Goal: Information Seeking & Learning: Learn about a topic

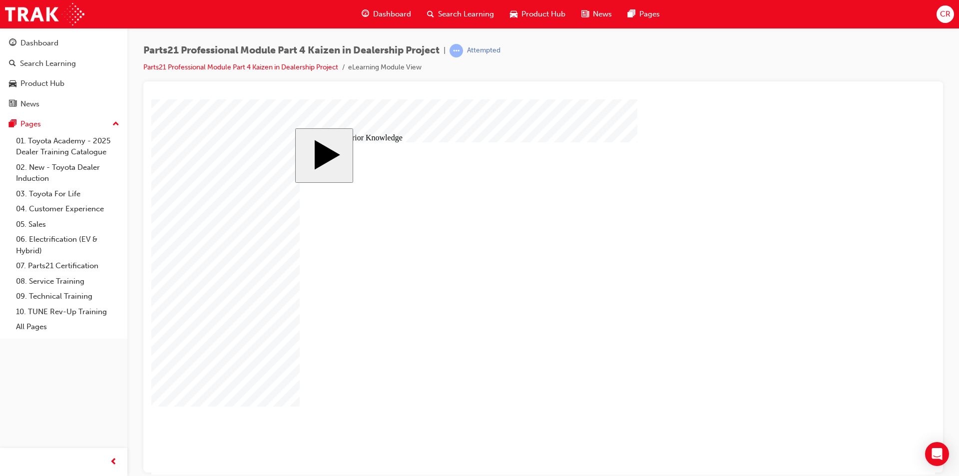
click at [58, 41] on div "Dashboard" at bounding box center [39, 42] width 38 height 11
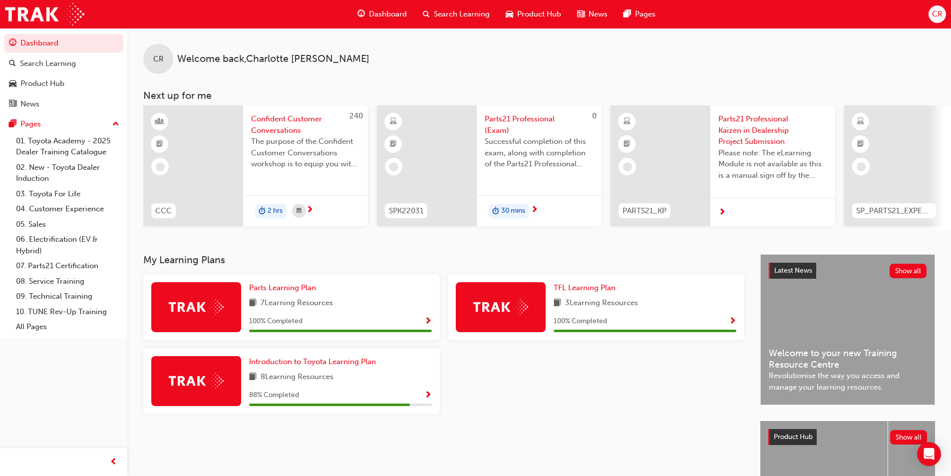
click at [527, 126] on span "Parts21 Professional (Exam)" at bounding box center [539, 124] width 109 height 22
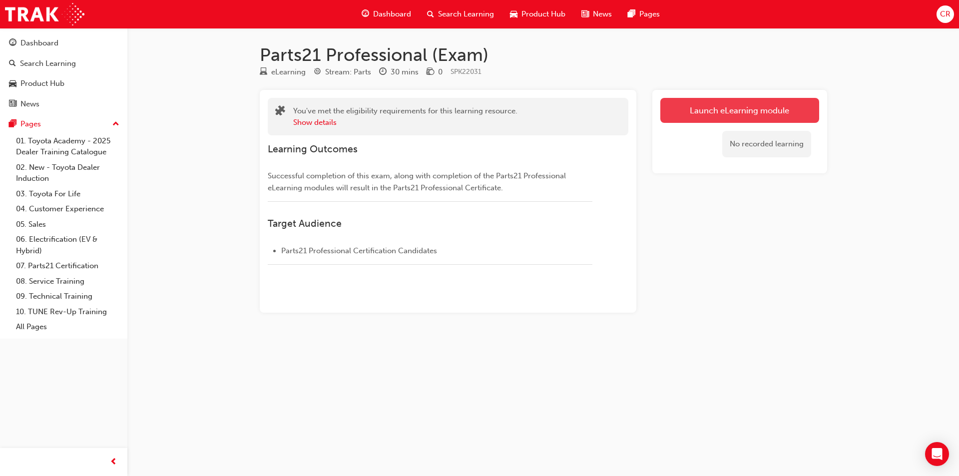
click at [714, 102] on link "Launch eLearning module" at bounding box center [739, 110] width 159 height 25
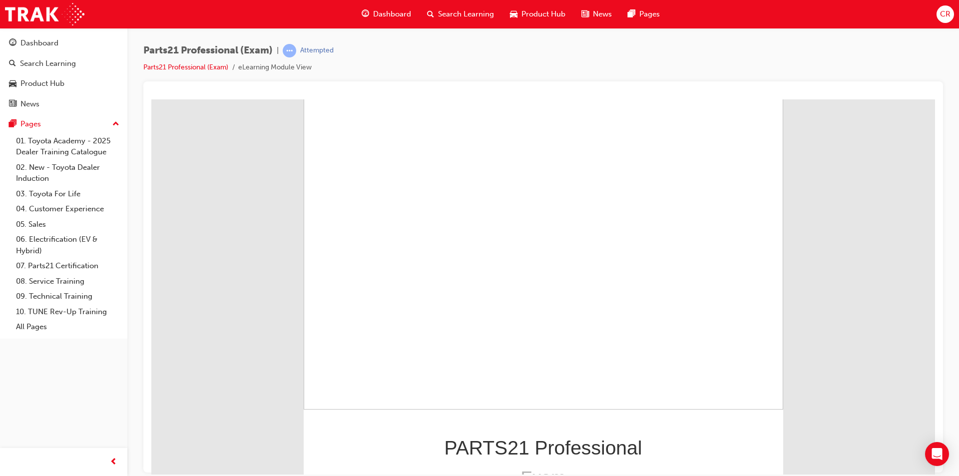
scroll to position [67, 0]
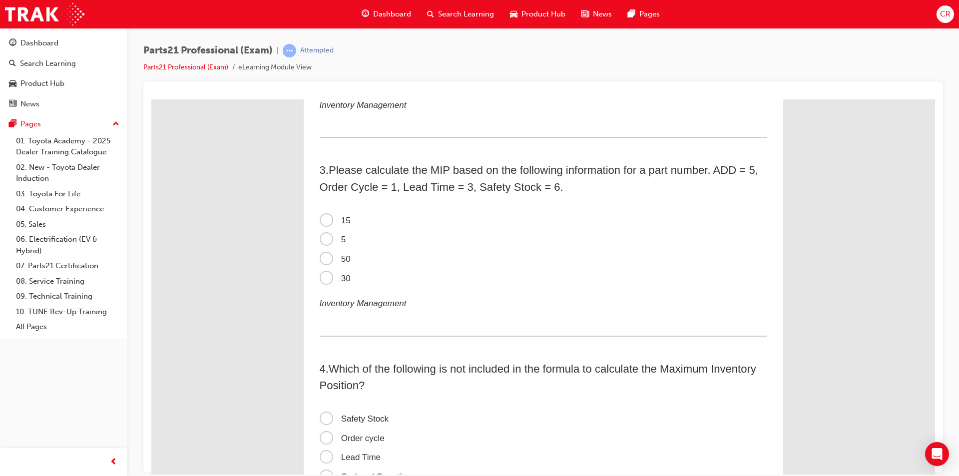
scroll to position [0, 0]
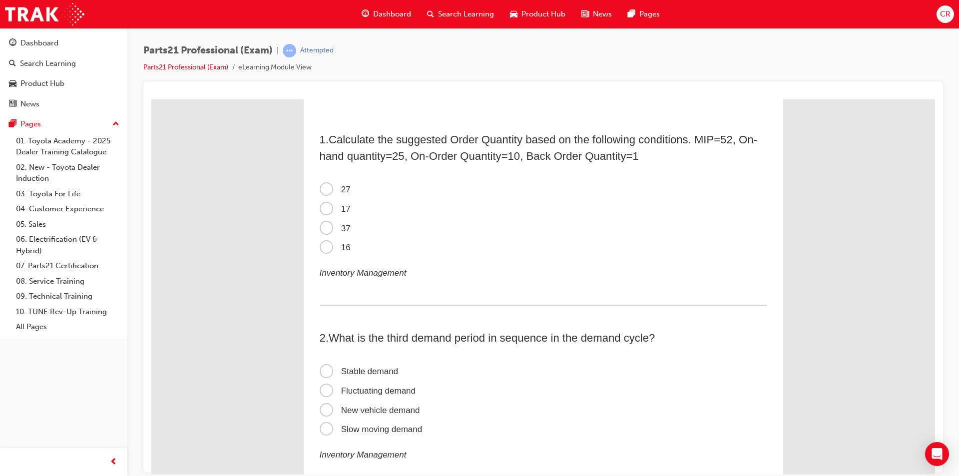
click at [325, 247] on span "16" at bounding box center [335, 246] width 31 height 9
click at [151, 99] on input "16" at bounding box center [151, 99] width 0 height 0
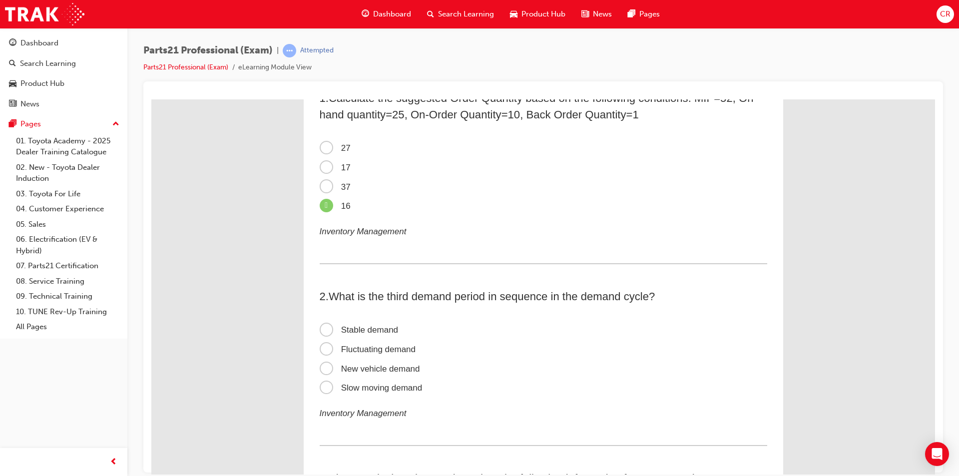
scroll to position [100, 0]
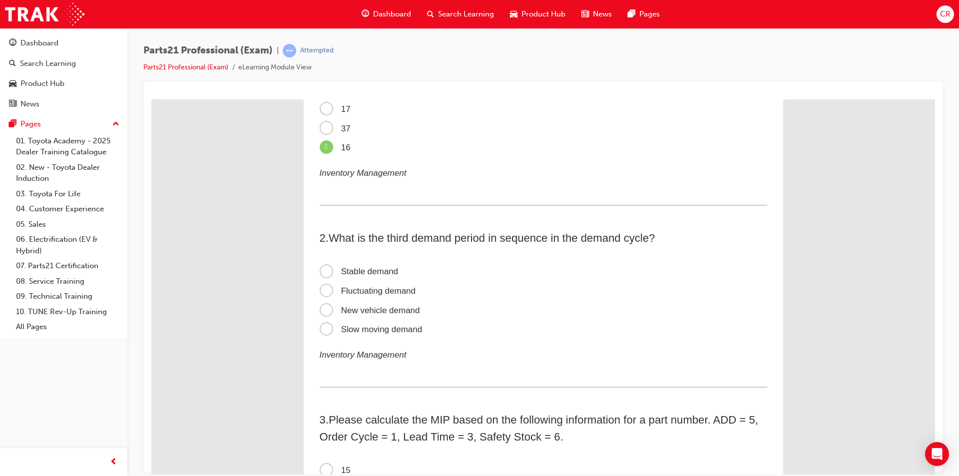
click at [381, 267] on span "Stable demand" at bounding box center [359, 270] width 79 height 9
click at [151, 99] on input "Stable demand" at bounding box center [151, 99] width 0 height 0
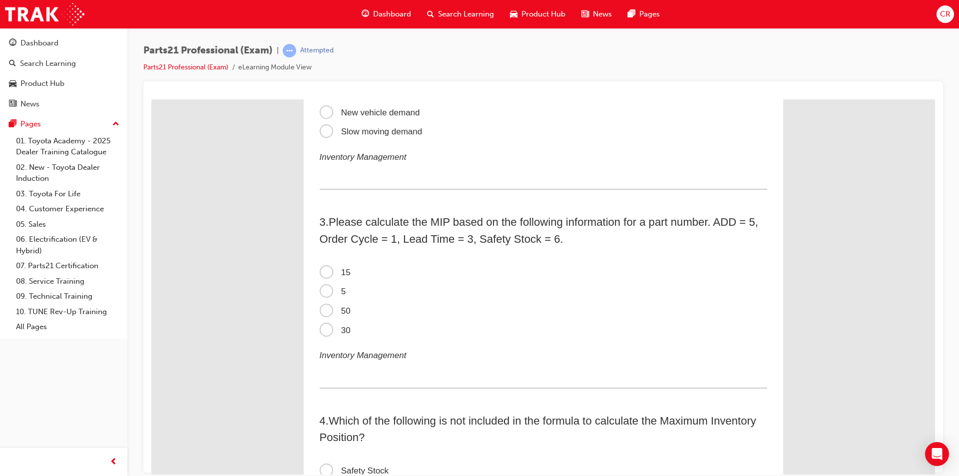
scroll to position [350, 0]
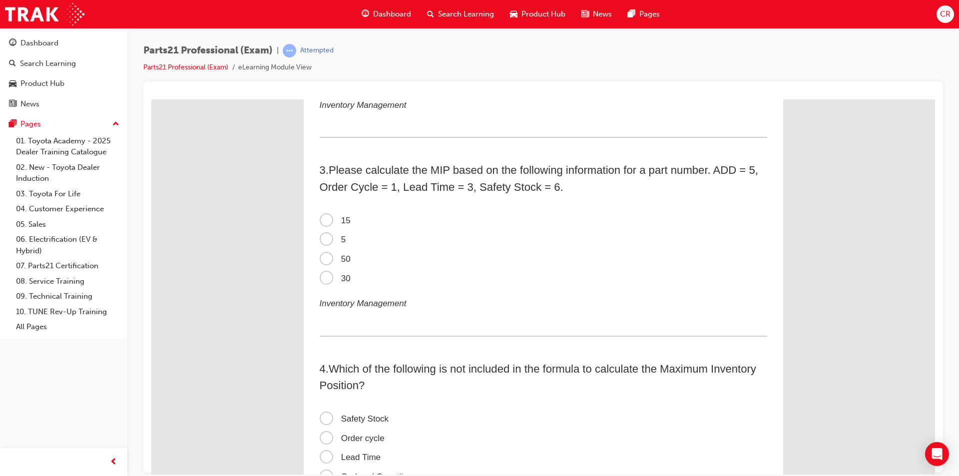
click at [320, 258] on span "50" at bounding box center [335, 258] width 31 height 9
click at [151, 99] on input "50" at bounding box center [151, 99] width 0 height 0
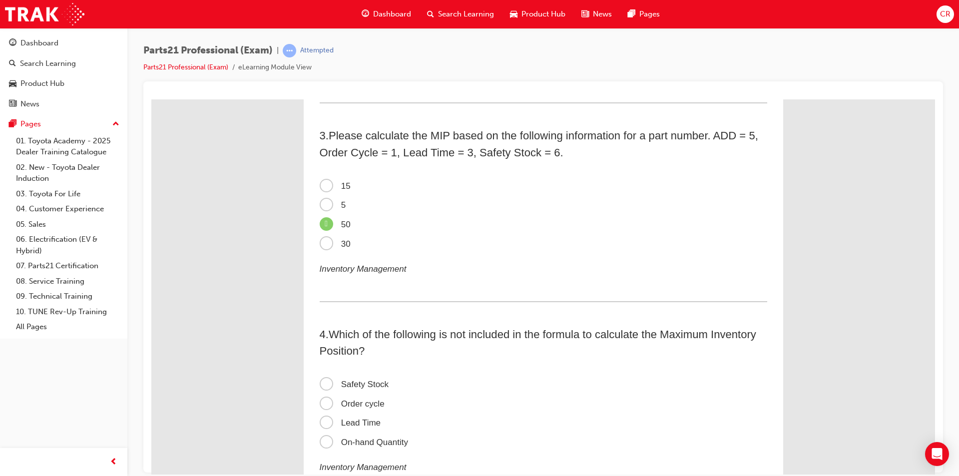
scroll to position [399, 0]
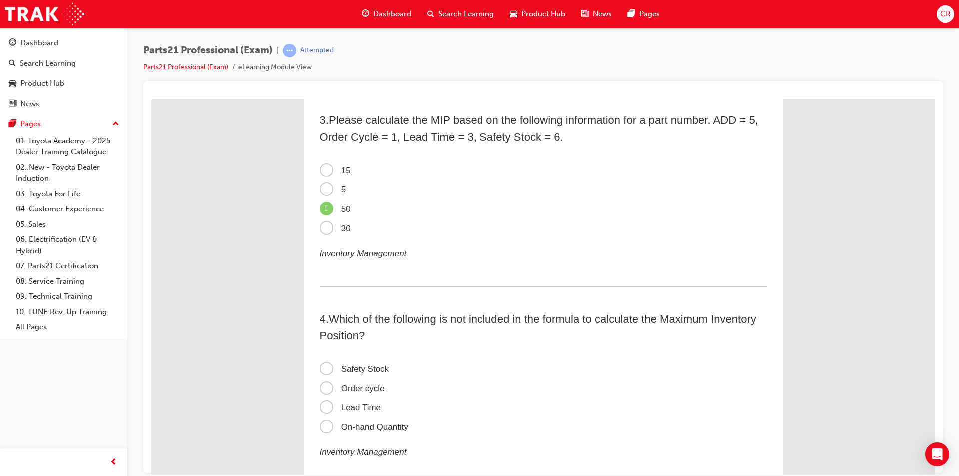
click at [367, 430] on span "On-hand Quantity" at bounding box center [364, 425] width 88 height 9
click at [151, 99] on input "On-hand Quantity" at bounding box center [151, 99] width 0 height 0
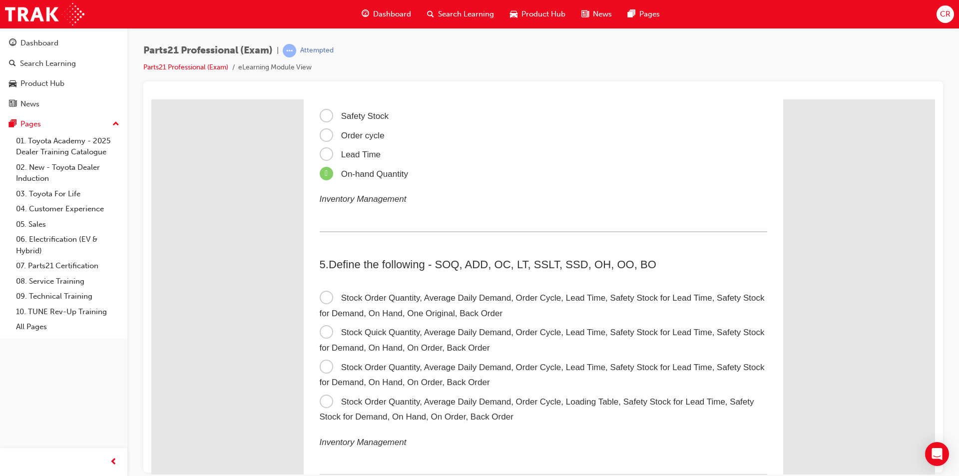
scroll to position [749, 0]
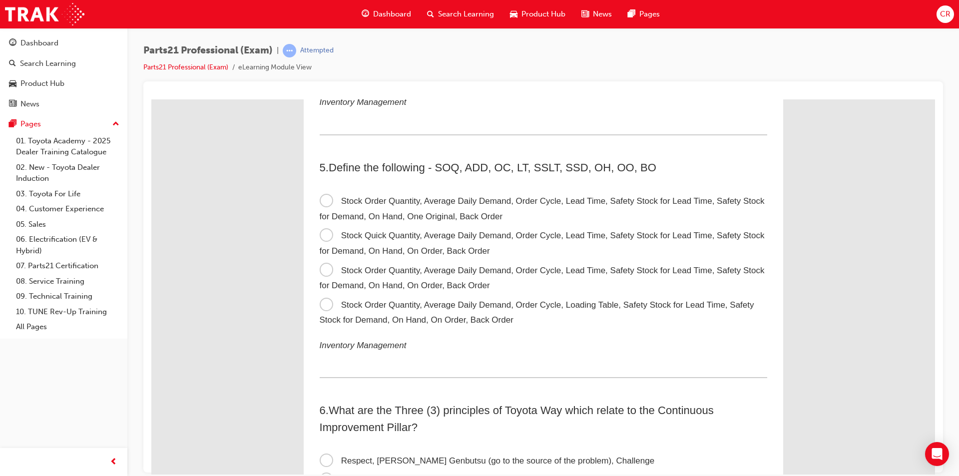
click at [428, 280] on span "Stock Order Quantity, Average Daily Demand, Order Cycle, Lead Time, Safety Stoc…" at bounding box center [542, 277] width 445 height 25
click at [151, 99] on input "Stock Order Quantity, Average Daily Demand, Order Cycle, Lead Time, Safety Stoc…" at bounding box center [151, 99] width 0 height 0
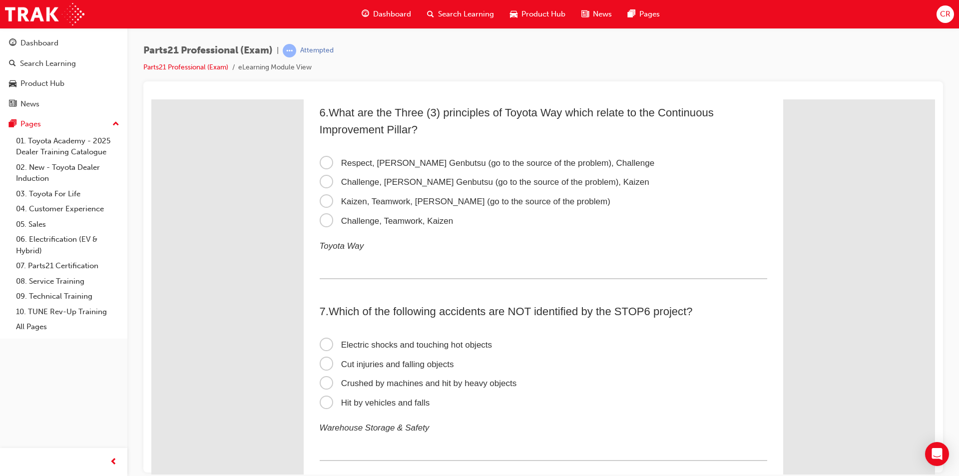
scroll to position [1049, 0]
click at [428, 198] on span "Kaizen, Teamwork, [PERSON_NAME] (go to the source of the problem)" at bounding box center [465, 198] width 291 height 9
click at [151, 99] on input "Kaizen, Teamwork, [PERSON_NAME] (go to the source of the problem)" at bounding box center [151, 99] width 0 height 0
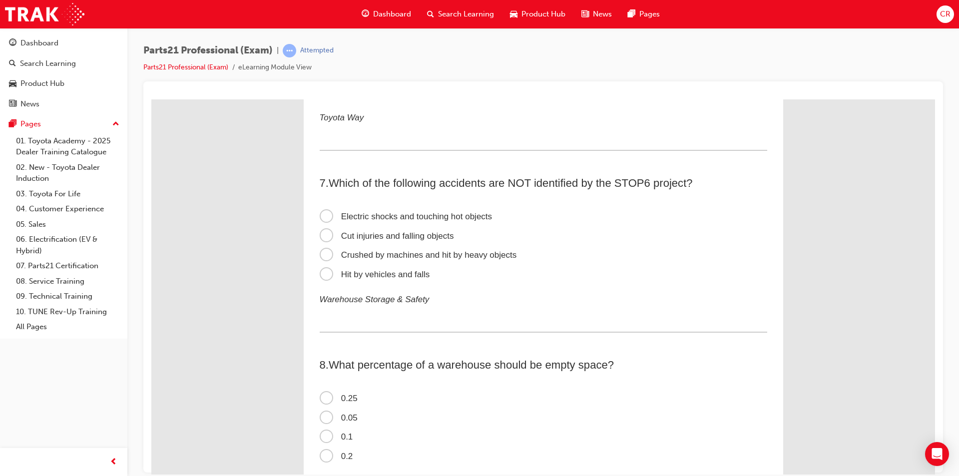
scroll to position [1198, 0]
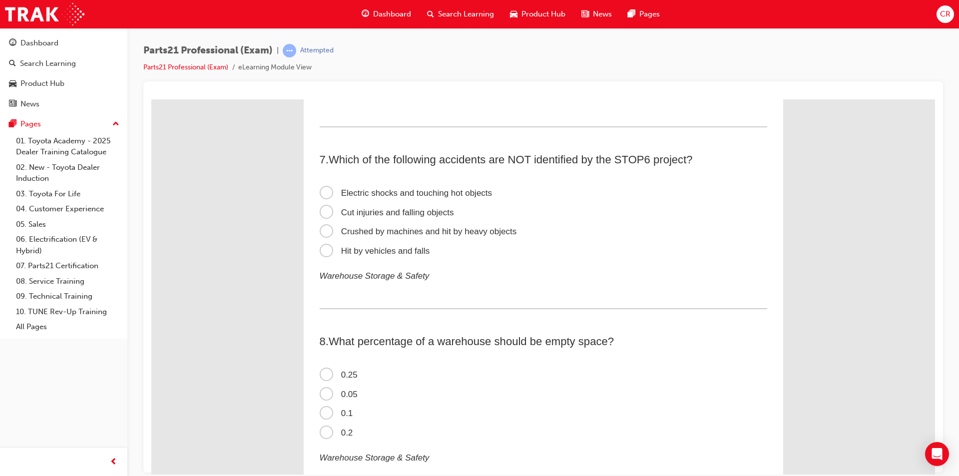
click at [468, 190] on span "Electric shocks and touching hot objects" at bounding box center [406, 192] width 173 height 9
click at [151, 99] on input "Electric shocks and touching hot objects" at bounding box center [151, 99] width 0 height 0
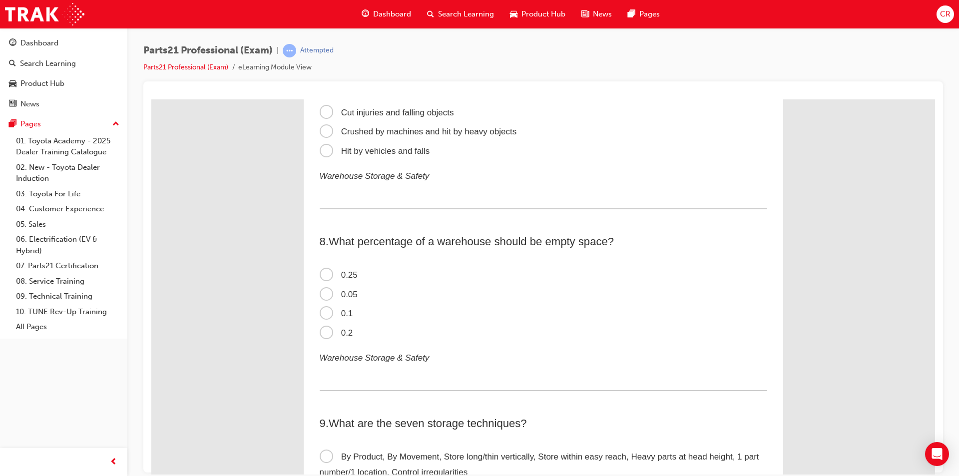
scroll to position [1348, 0]
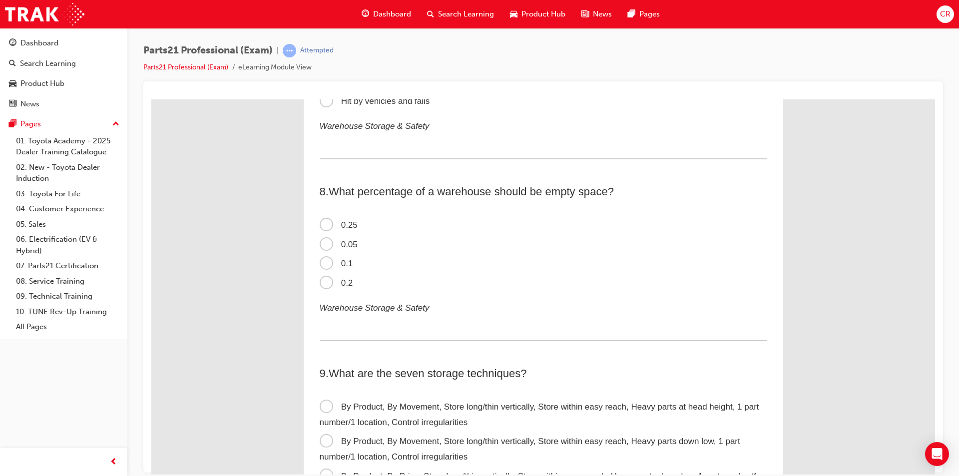
click at [348, 285] on span "0.2" at bounding box center [336, 282] width 33 height 9
click at [151, 99] on input "0.2" at bounding box center [151, 99] width 0 height 0
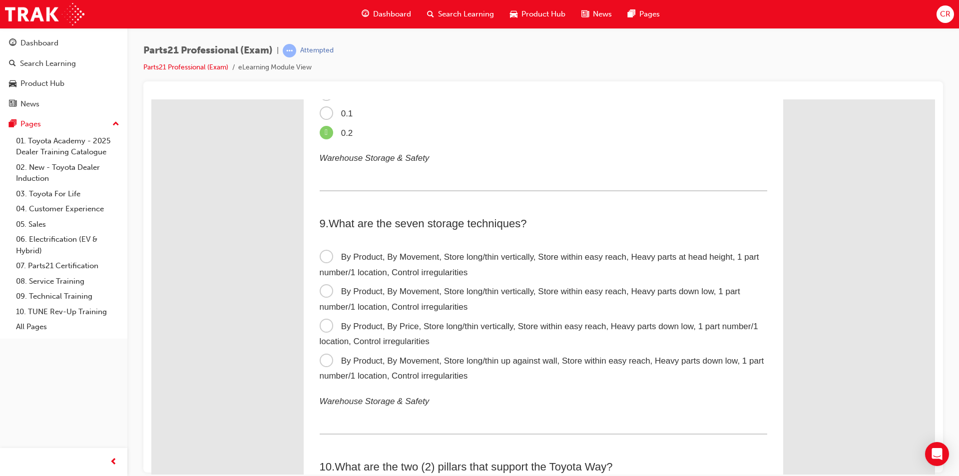
scroll to position [1548, 0]
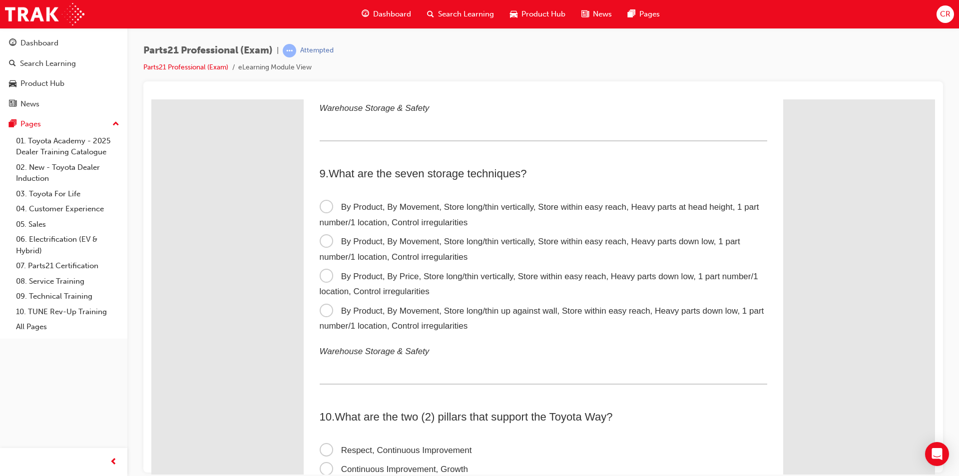
click at [320, 245] on span "By Product, By Movement, Store long/thin vertically, Store within easy reach, H…" at bounding box center [530, 248] width 420 height 25
click at [151, 99] on input "By Product, By Movement, Store long/thin vertically, Store within easy reach, H…" at bounding box center [151, 99] width 0 height 0
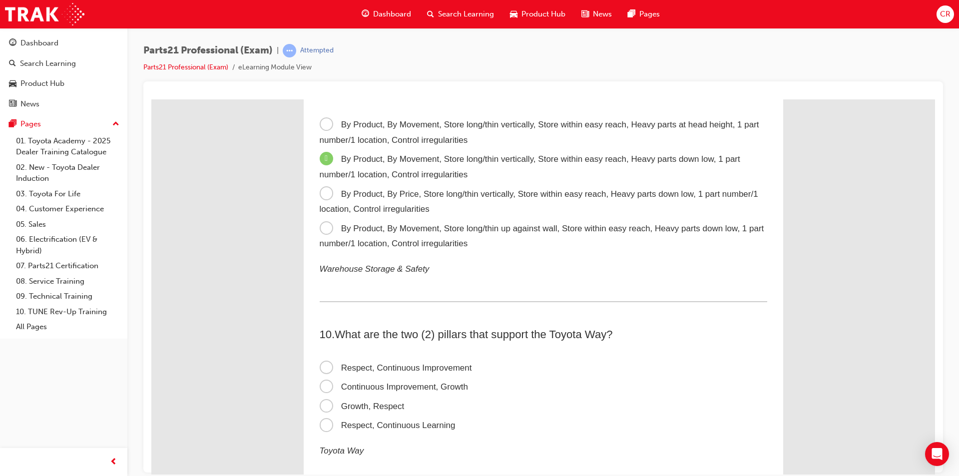
scroll to position [1748, 0]
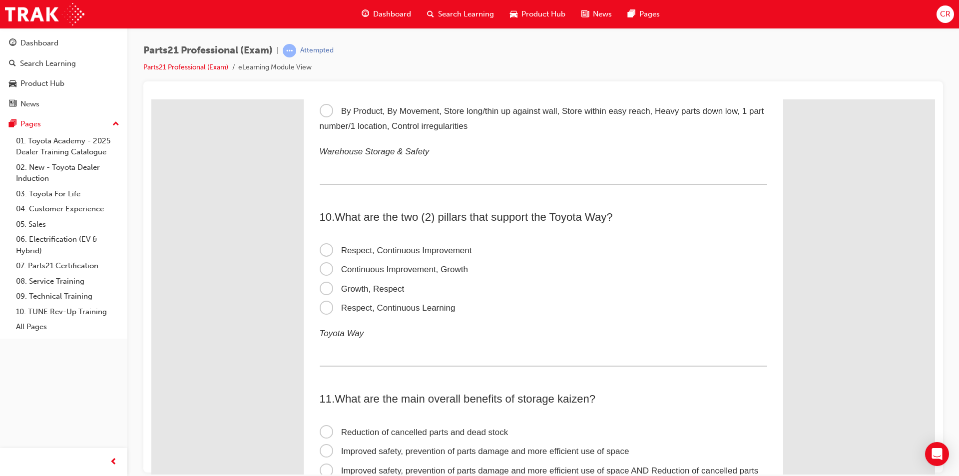
click at [418, 245] on span "Respect, Continuous Improvement" at bounding box center [396, 249] width 152 height 9
click at [151, 99] on input "Respect, Continuous Improvement" at bounding box center [151, 99] width 0 height 0
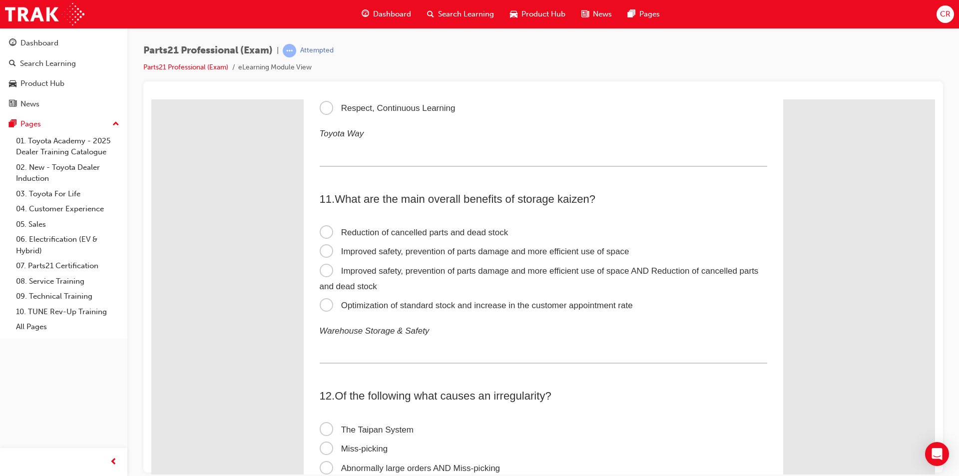
scroll to position [1997, 0]
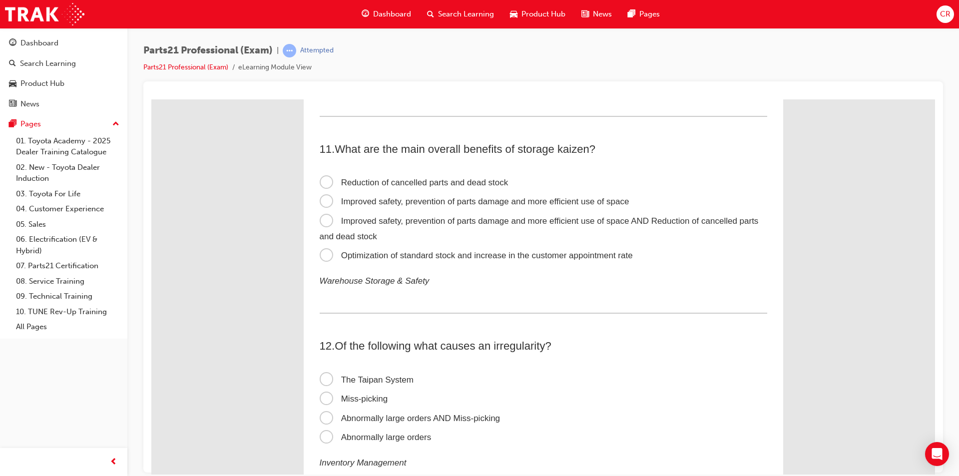
click at [622, 219] on span "Improved safety, prevention of parts damage and more efficient use of space AND…" at bounding box center [539, 228] width 439 height 25
click at [151, 99] on input "Improved safety, prevention of parts damage and more efficient use of space AND…" at bounding box center [151, 99] width 0 height 0
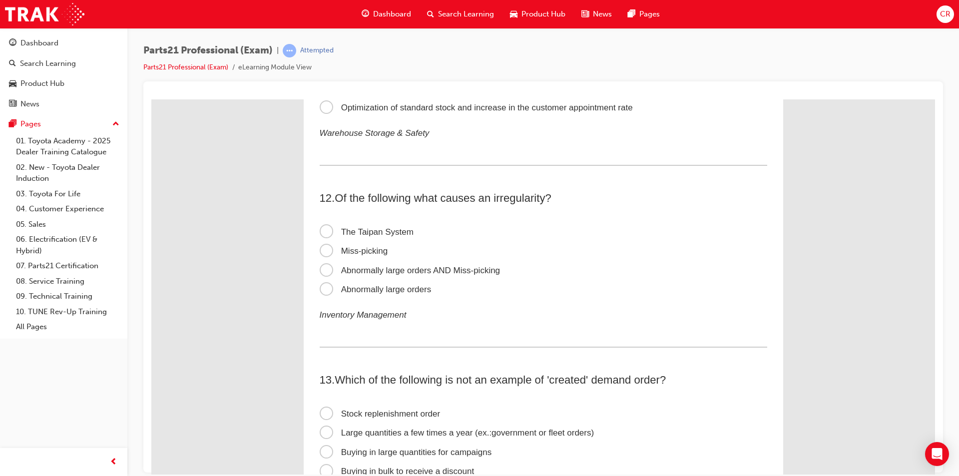
scroll to position [2147, 0]
click at [471, 269] on span "Abnormally large orders AND Miss-picking" at bounding box center [410, 267] width 181 height 9
click at [151, 99] on input "Abnormally large orders AND Miss-picking" at bounding box center [151, 99] width 0 height 0
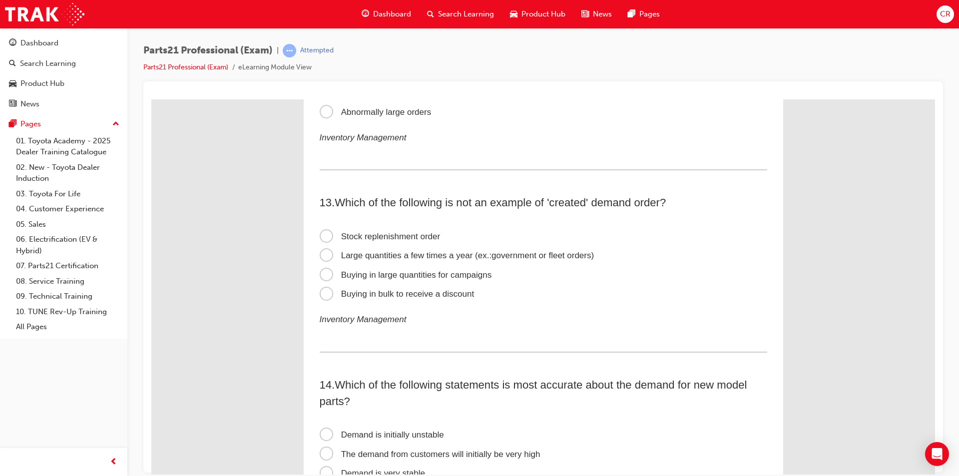
scroll to position [2347, 0]
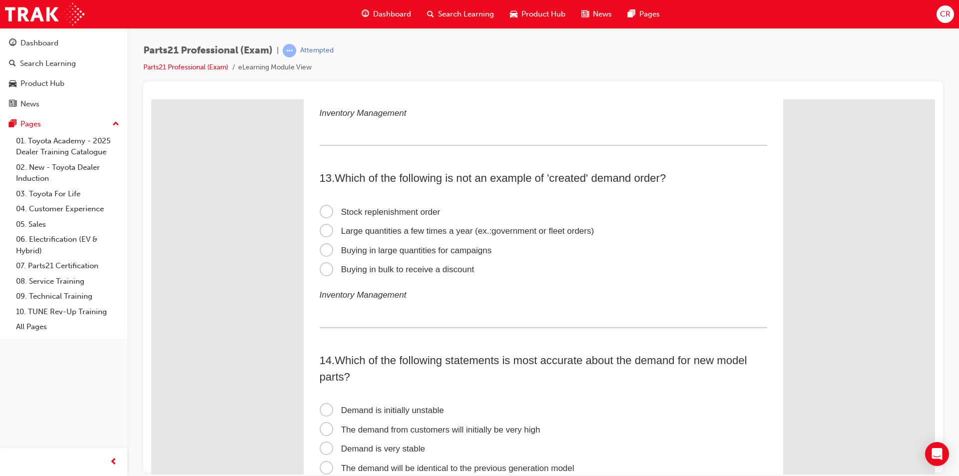
click at [406, 271] on span "Buying in bulk to receive a discount" at bounding box center [397, 268] width 155 height 9
click at [151, 99] on input "Buying in bulk to receive a discount" at bounding box center [151, 99] width 0 height 0
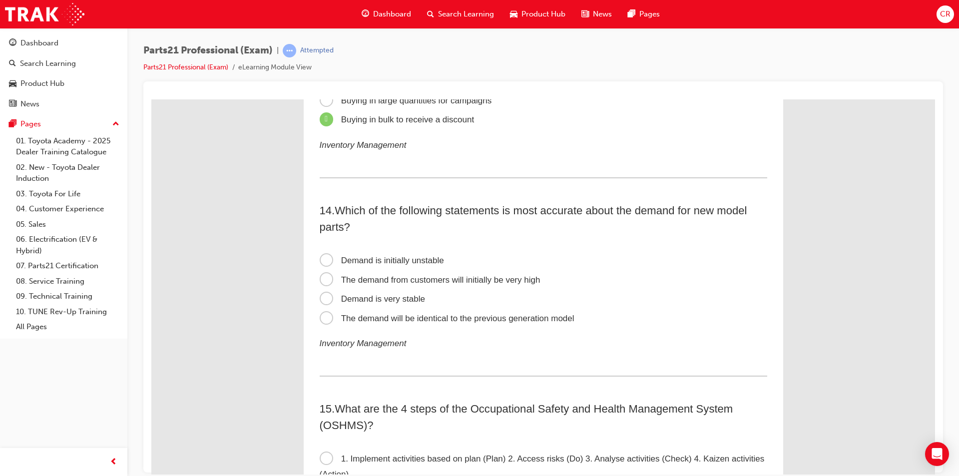
scroll to position [2546, 0]
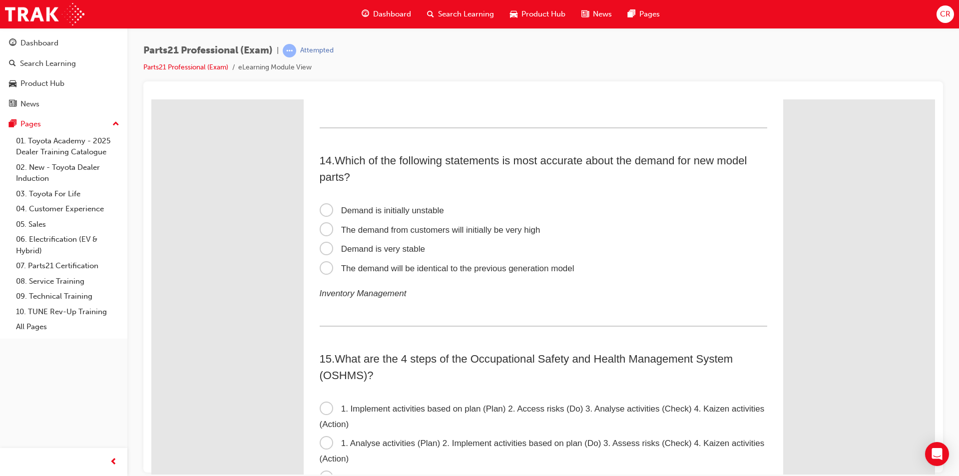
click at [414, 206] on span "Demand is initially unstable" at bounding box center [382, 209] width 124 height 9
click at [151, 99] on input "Demand is initially unstable" at bounding box center [151, 99] width 0 height 0
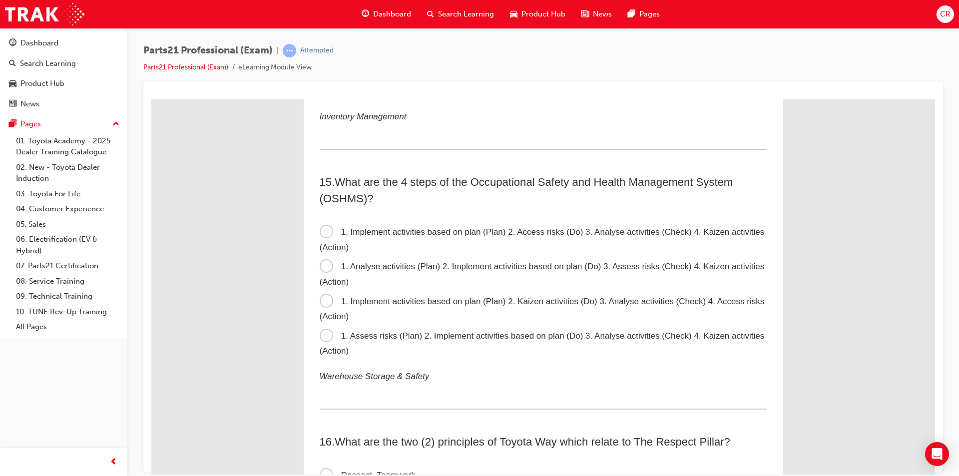
scroll to position [2746, 0]
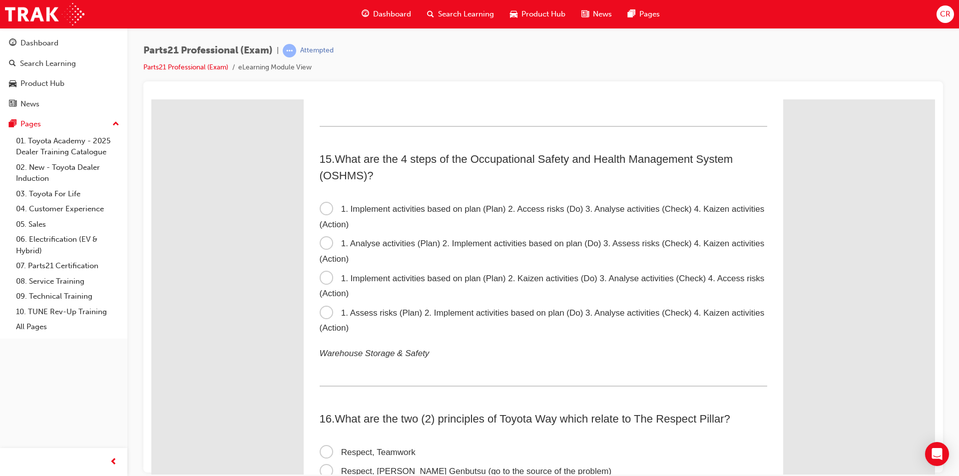
click at [403, 315] on span "1. Assess risks (Plan) 2. Implement activities based on plan (Do) 3. Analyse ac…" at bounding box center [542, 320] width 445 height 25
click at [151, 99] on input "1. Assess risks (Plan) 2. Implement activities based on plan (Do) 3. Analyse ac…" at bounding box center [151, 99] width 0 height 0
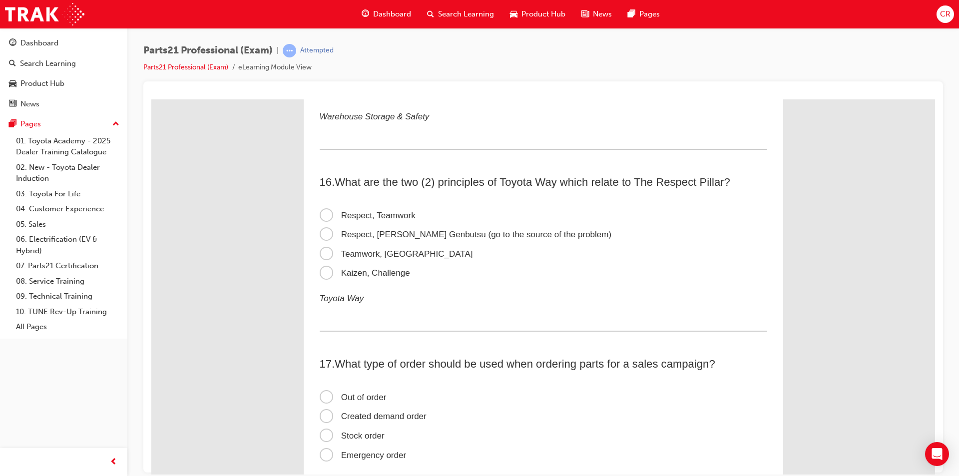
scroll to position [2996, 0]
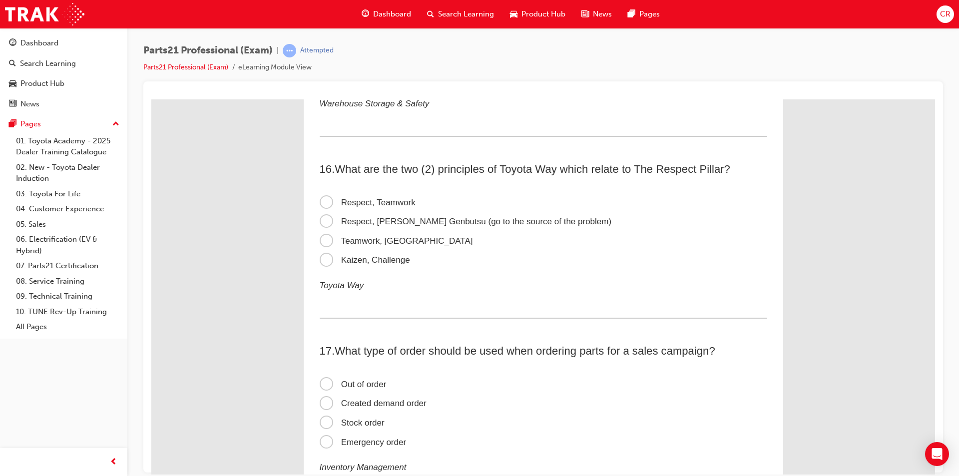
click at [412, 217] on span "Respect, [PERSON_NAME] Genbutsu (go to the source of the problem)" at bounding box center [466, 220] width 292 height 9
click at [151, 99] on input "Respect, [PERSON_NAME] Genbutsu (go to the source of the problem)" at bounding box center [151, 99] width 0 height 0
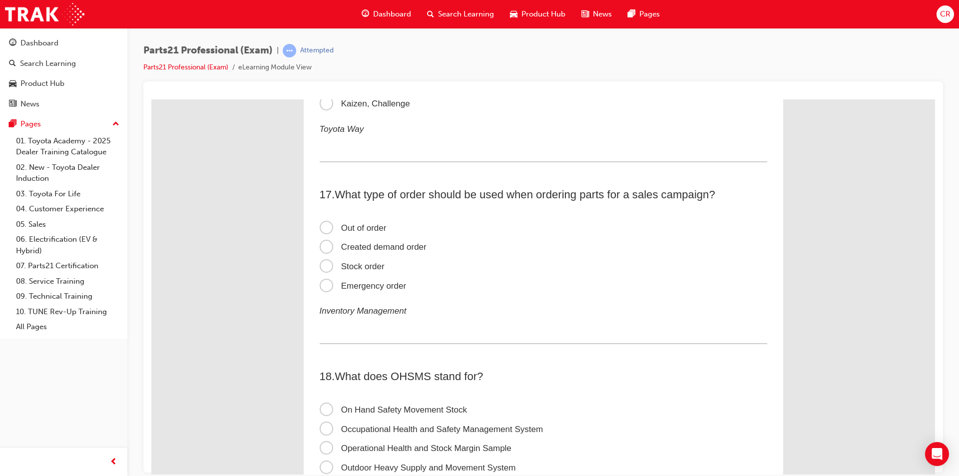
scroll to position [3196, 0]
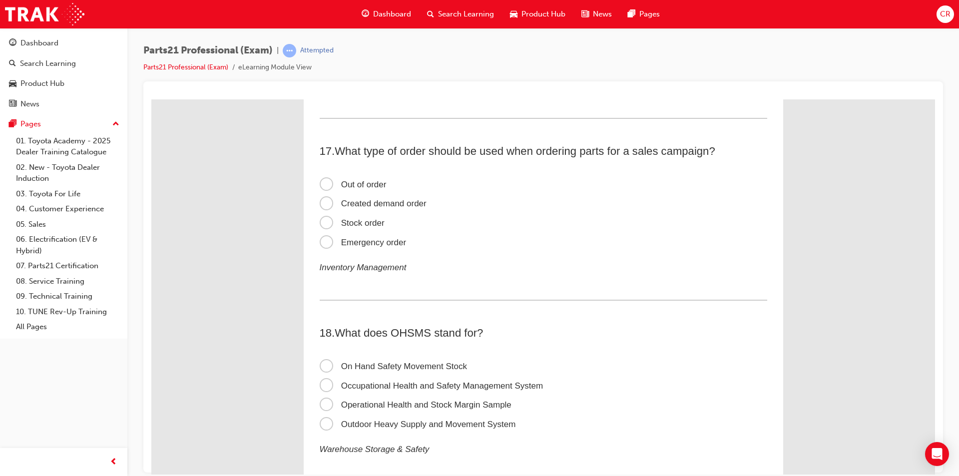
click at [374, 219] on span "Stock order" at bounding box center [352, 222] width 65 height 9
click at [151, 99] on input "Stock order" at bounding box center [151, 99] width 0 height 0
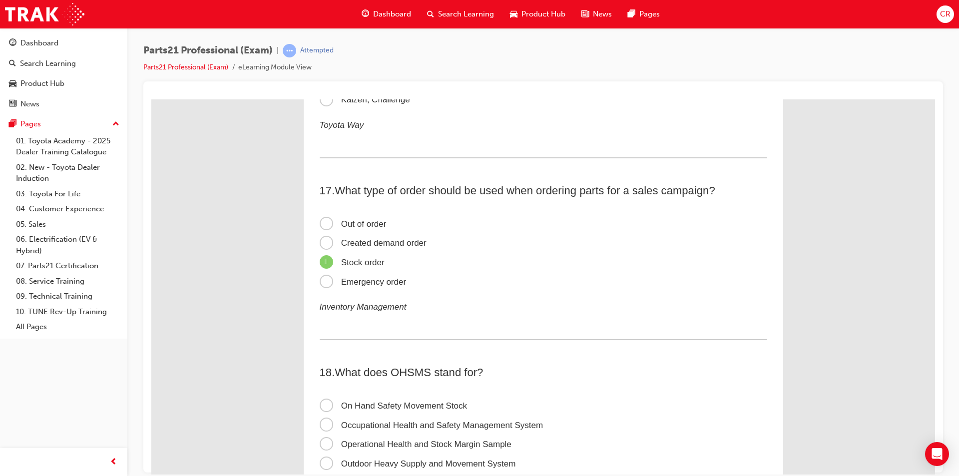
scroll to position [3146, 0]
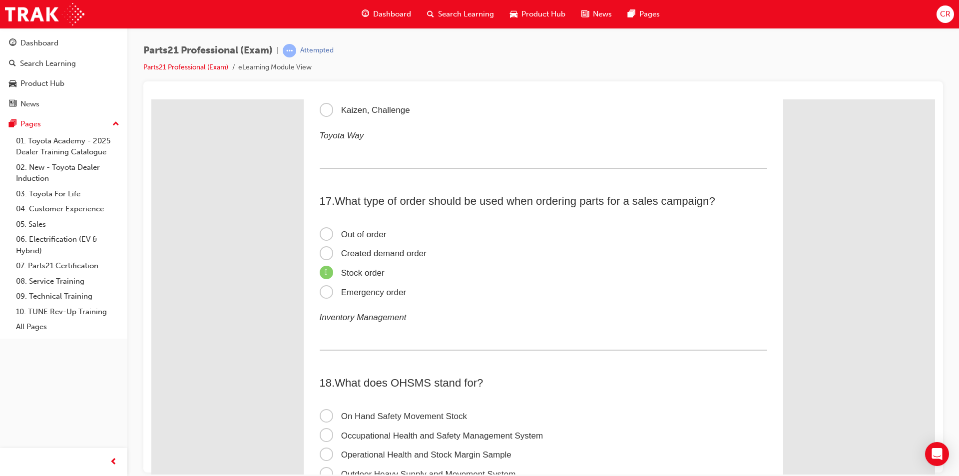
click at [388, 249] on span "Created demand order" at bounding box center [373, 252] width 107 height 9
click at [151, 99] on input "Created demand order" at bounding box center [151, 99] width 0 height 0
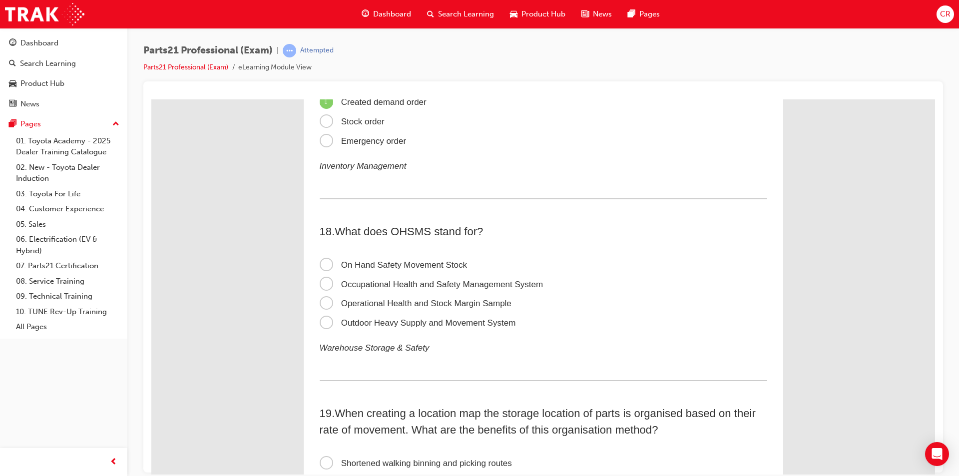
scroll to position [3345, 0]
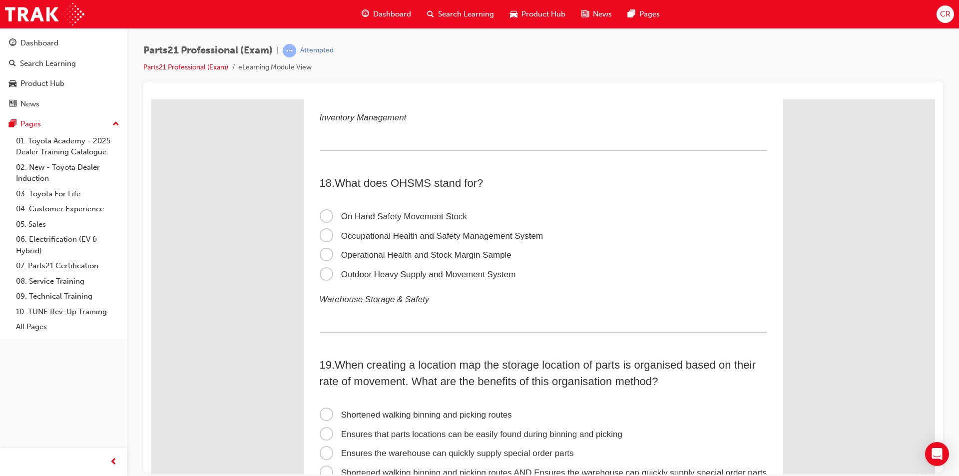
click at [528, 229] on label "Occupational Health and Safety Management System" at bounding box center [543, 235] width 447 height 19
click at [151, 99] on input "Occupational Health and Safety Management System" at bounding box center [151, 99] width 0 height 0
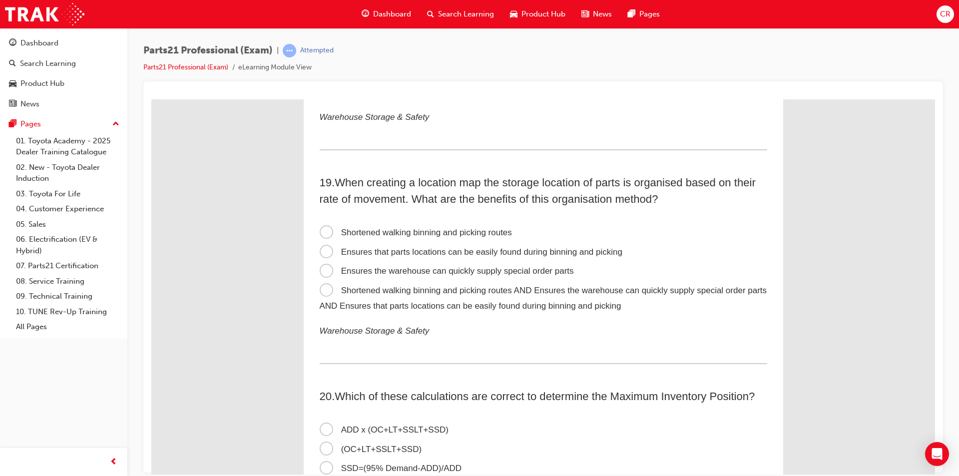
scroll to position [3545, 0]
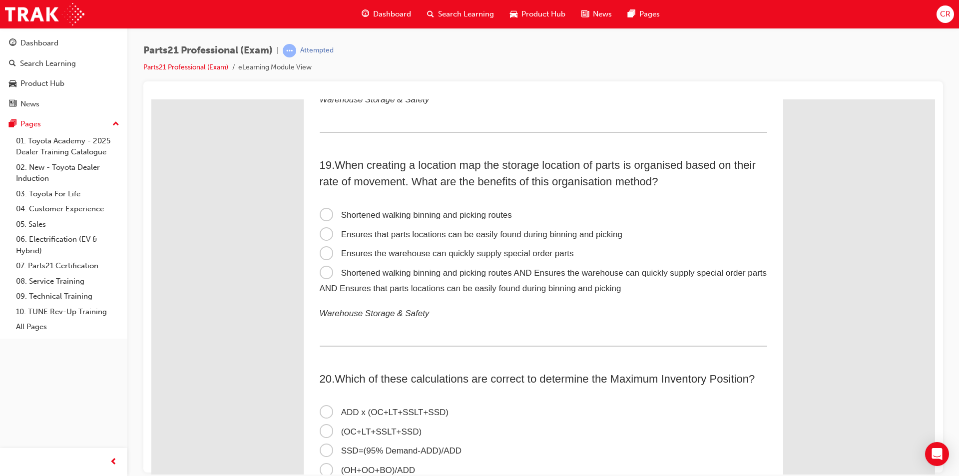
click at [710, 276] on span "Shortened walking binning and picking routes AND Ensures the warehouse can quic…" at bounding box center [543, 280] width 447 height 25
click at [151, 99] on input "Shortened walking binning and picking routes AND Ensures the warehouse can quic…" at bounding box center [151, 99] width 0 height 0
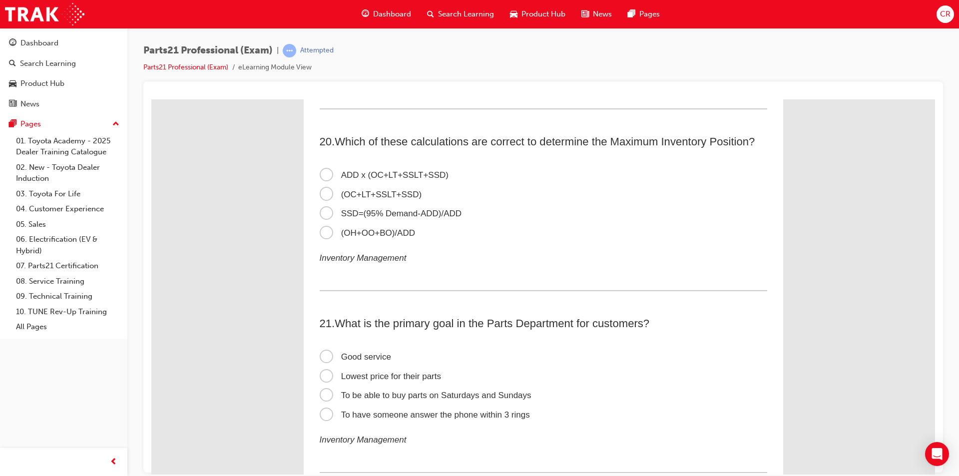
scroll to position [3795, 0]
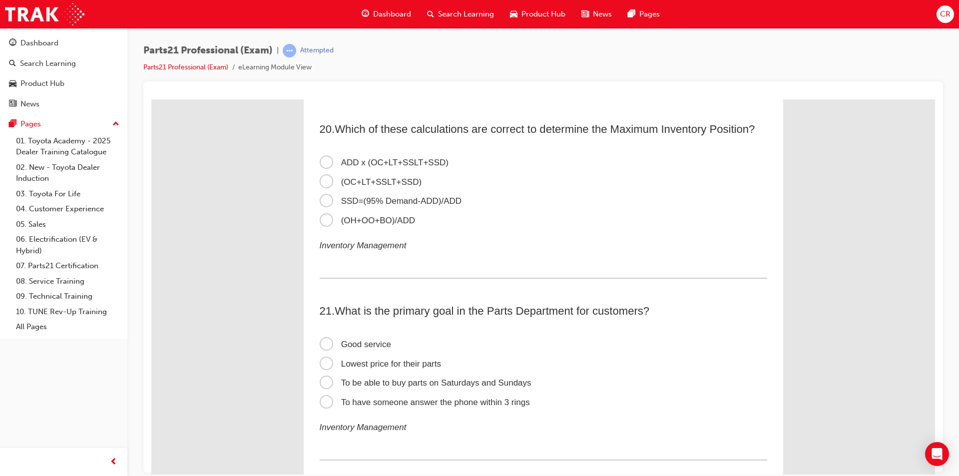
click at [418, 153] on label "ADD x (OC+LT+SSLT+SSD)" at bounding box center [543, 162] width 447 height 19
click at [151, 99] on input "ADD x (OC+LT+SSLT+SSD)" at bounding box center [151, 99] width 0 height 0
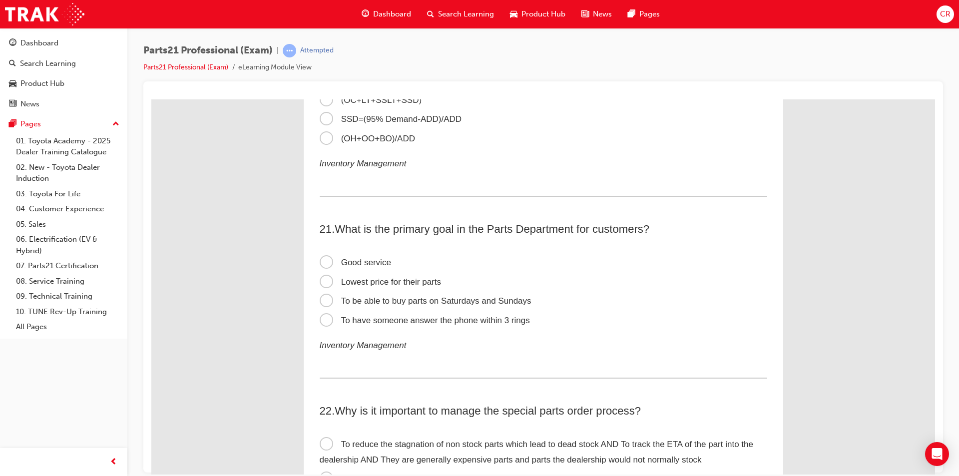
scroll to position [3895, 0]
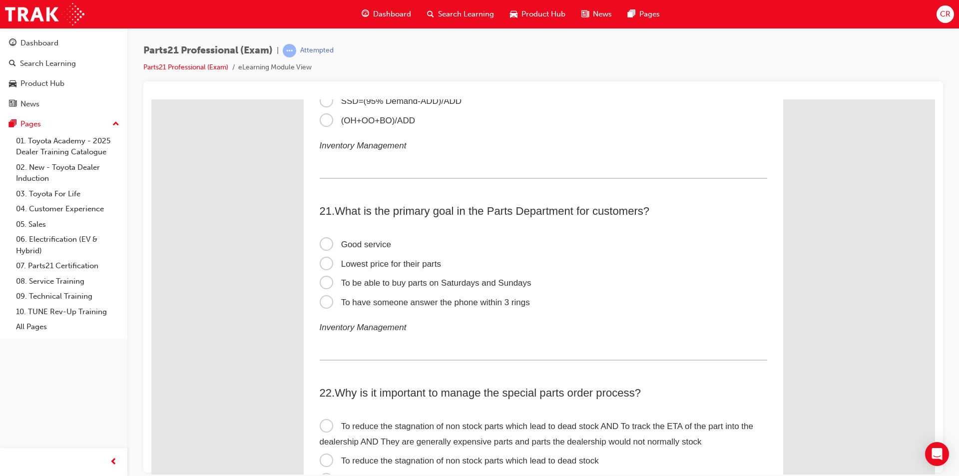
click at [357, 246] on span "Good service" at bounding box center [355, 243] width 71 height 9
click at [151, 99] on input "Good service" at bounding box center [151, 99] width 0 height 0
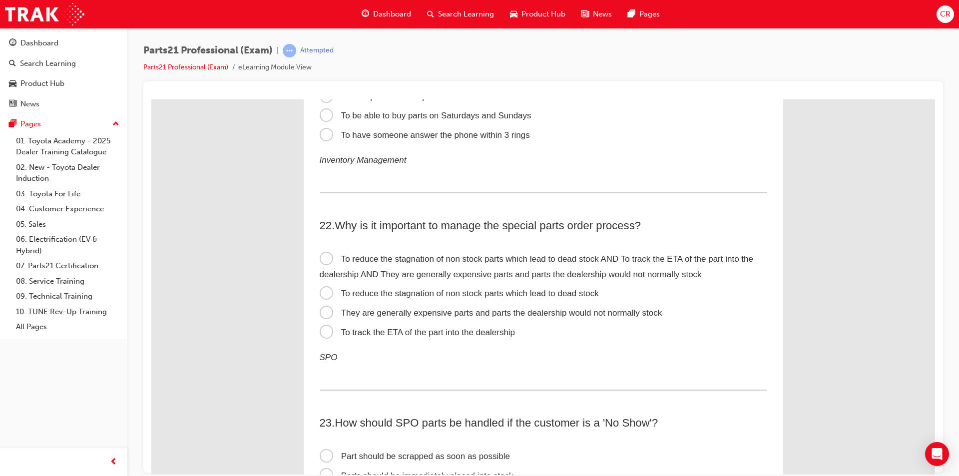
scroll to position [4094, 0]
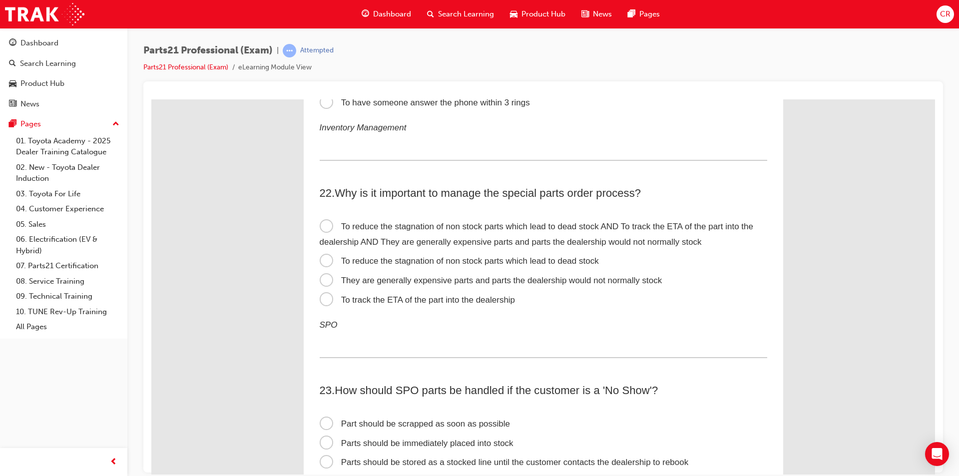
click at [635, 242] on span "To reduce the stagnation of non stock parts which lead to dead stock AND To tra…" at bounding box center [536, 233] width 433 height 25
click at [151, 99] on input "To reduce the stagnation of non stock parts which lead to dead stock AND To tra…" at bounding box center [151, 99] width 0 height 0
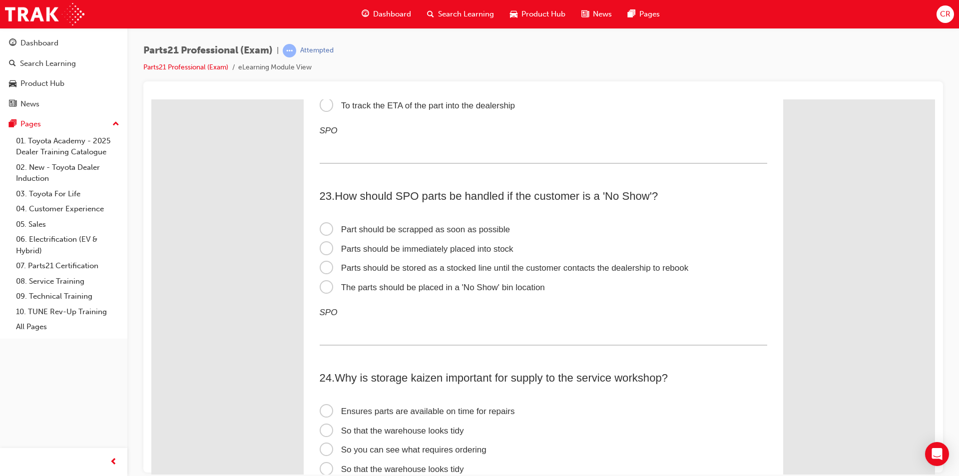
scroll to position [4294, 0]
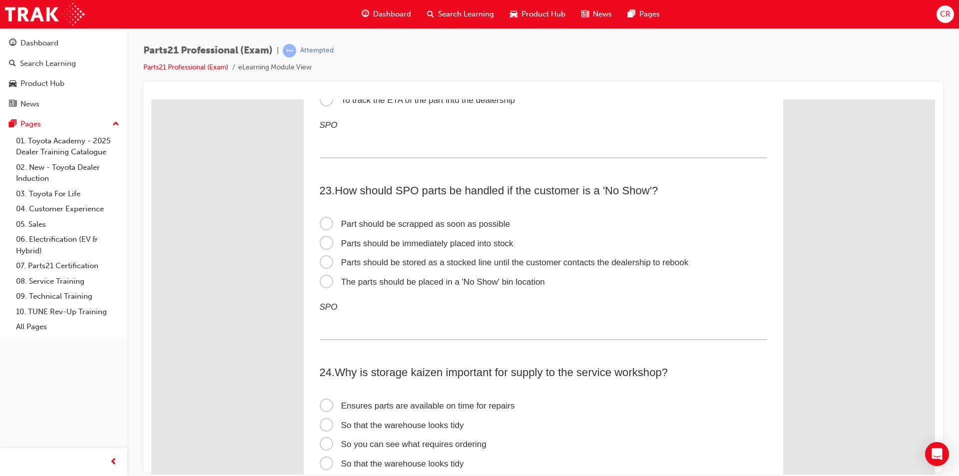
click at [483, 283] on span "The parts should be placed in a 'No Show' bin location" at bounding box center [432, 281] width 225 height 9
click at [151, 99] on input "The parts should be placed in a 'No Show' bin location" at bounding box center [151, 99] width 0 height 0
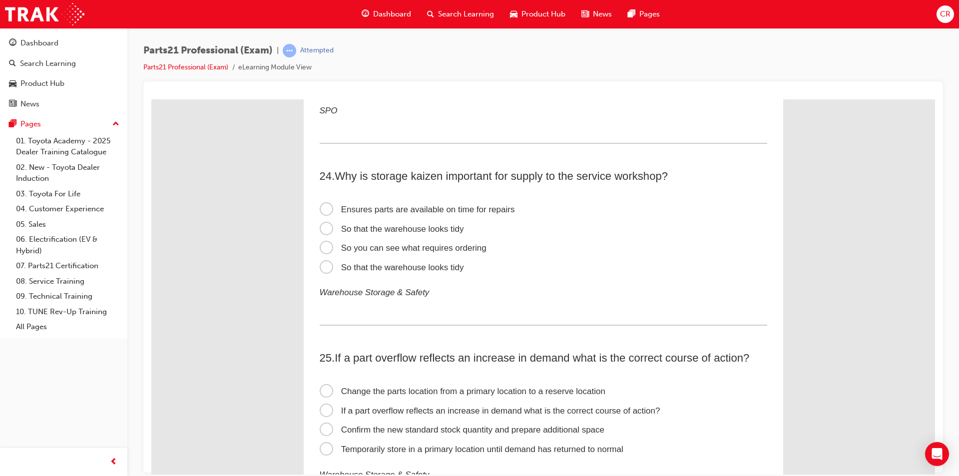
scroll to position [4494, 0]
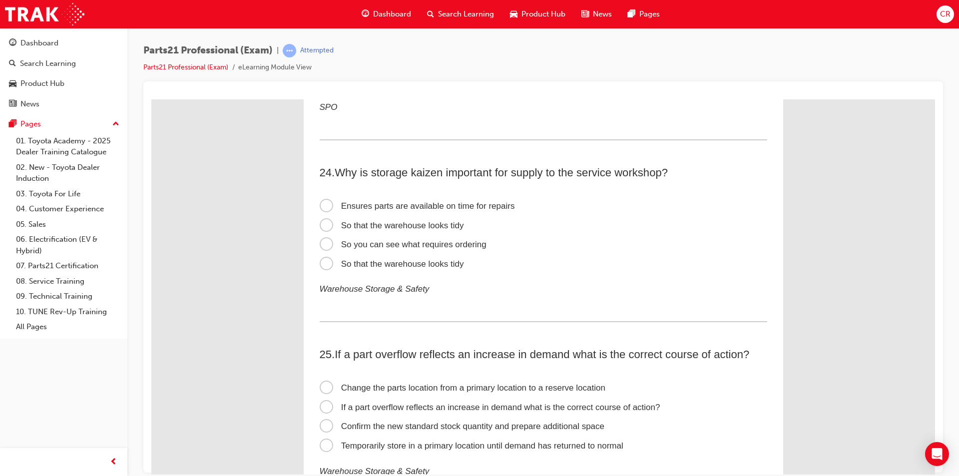
click at [477, 205] on span "Ensures parts are available on time for repairs" at bounding box center [417, 205] width 195 height 9
click at [151, 99] on input "Ensures parts are available on time for repairs" at bounding box center [151, 99] width 0 height 0
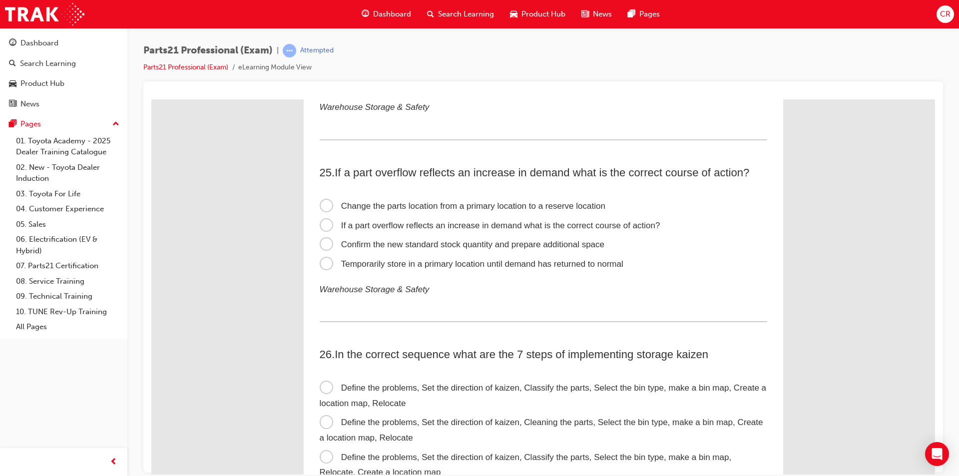
scroll to position [4693, 0]
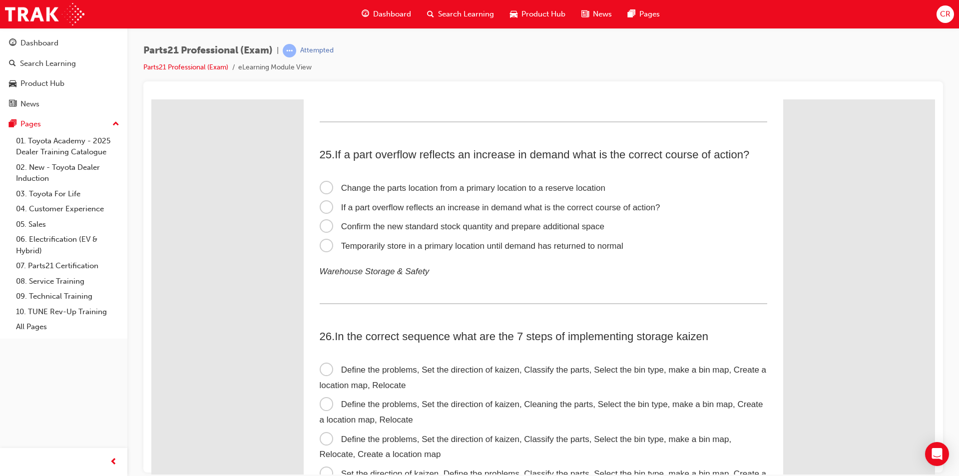
click at [582, 224] on span "Confirm the new standard stock quantity and prepare additional space" at bounding box center [462, 225] width 285 height 9
click at [151, 99] on input "Confirm the new standard stock quantity and prepare additional space" at bounding box center [151, 99] width 0 height 0
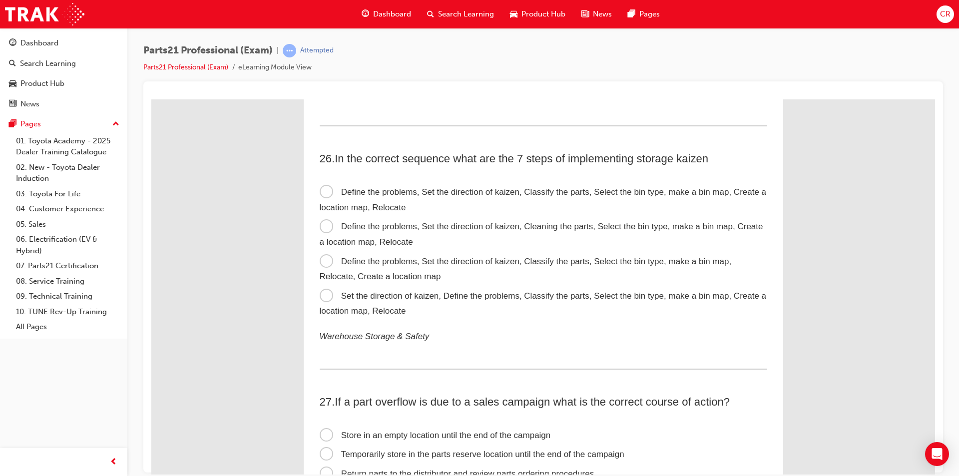
scroll to position [4893, 0]
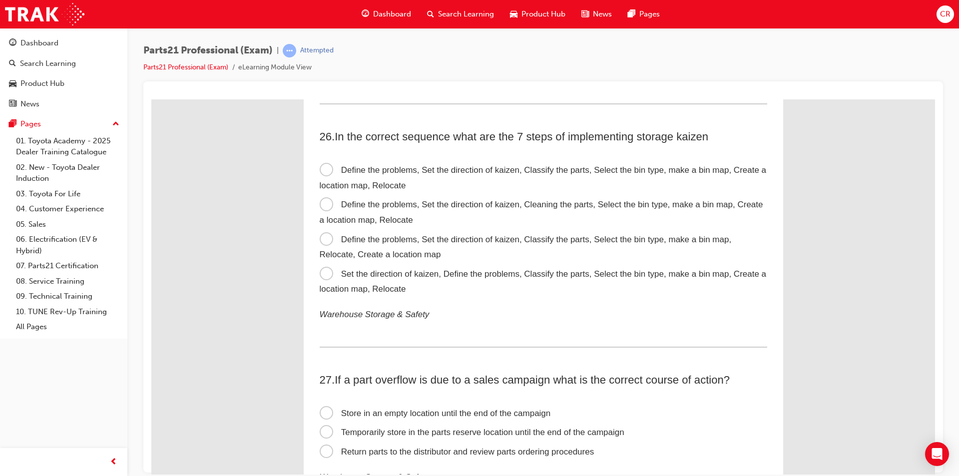
click at [691, 202] on span "Define the problems, Set the direction of kaizen, Cleaning the parts, Select th…" at bounding box center [541, 211] width 443 height 25
click at [151, 99] on input "Define the problems, Set the direction of kaizen, Cleaning the parts, Select th…" at bounding box center [151, 99] width 0 height 0
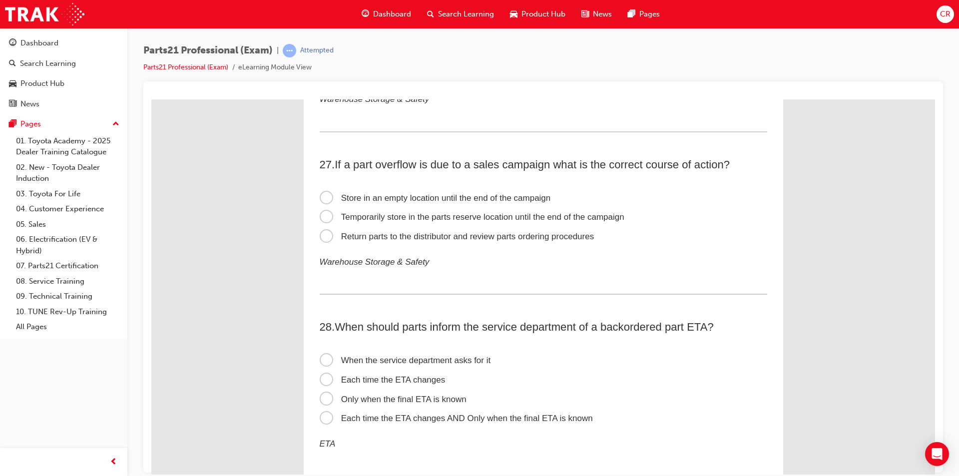
scroll to position [5143, 0]
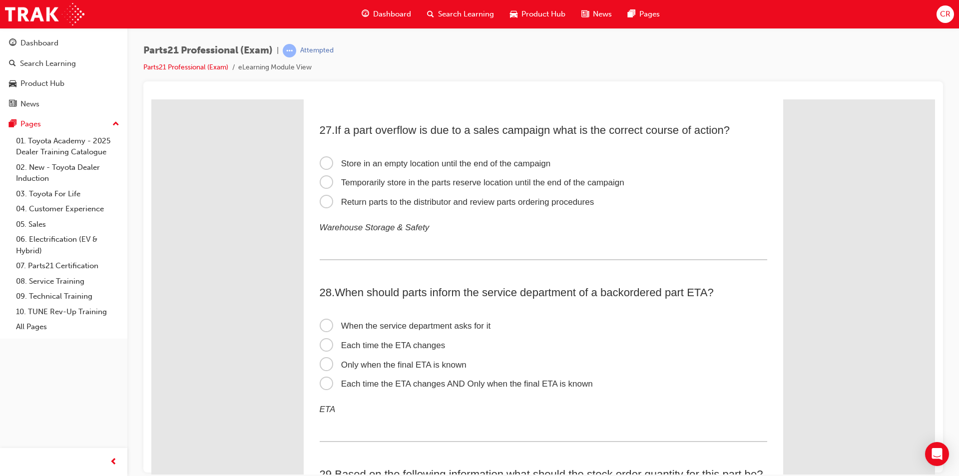
click at [614, 179] on span "Temporarily store in the parts reserve location until the end of the campaign" at bounding box center [472, 181] width 305 height 9
click at [151, 99] on input "Temporarily store in the parts reserve location until the end of the campaign" at bounding box center [151, 99] width 0 height 0
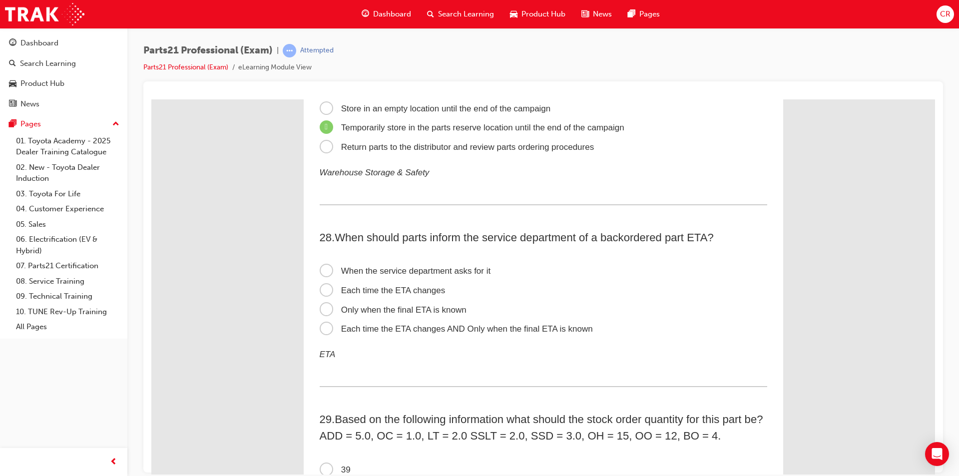
scroll to position [5243, 0]
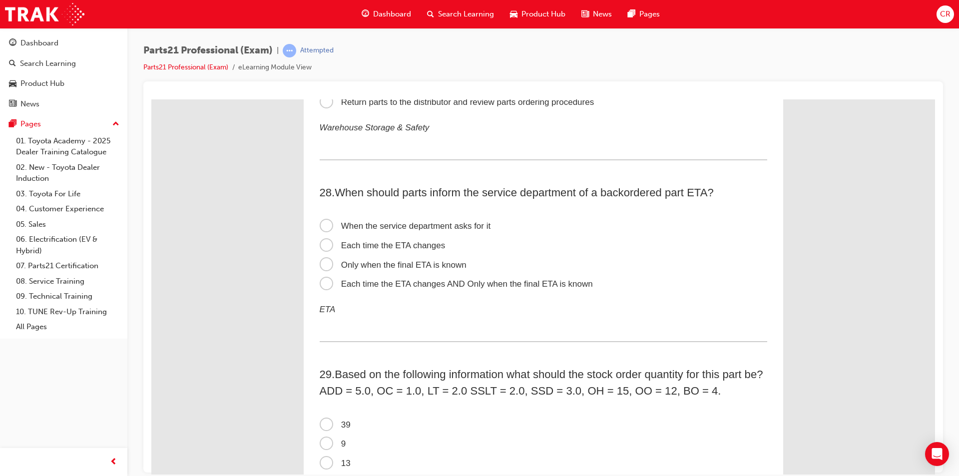
click at [445, 287] on span "Each time the ETA changes AND Only when the final ETA is known" at bounding box center [456, 283] width 273 height 9
click at [151, 99] on input "Each time the ETA changes AND Only when the final ETA is known" at bounding box center [151, 99] width 0 height 0
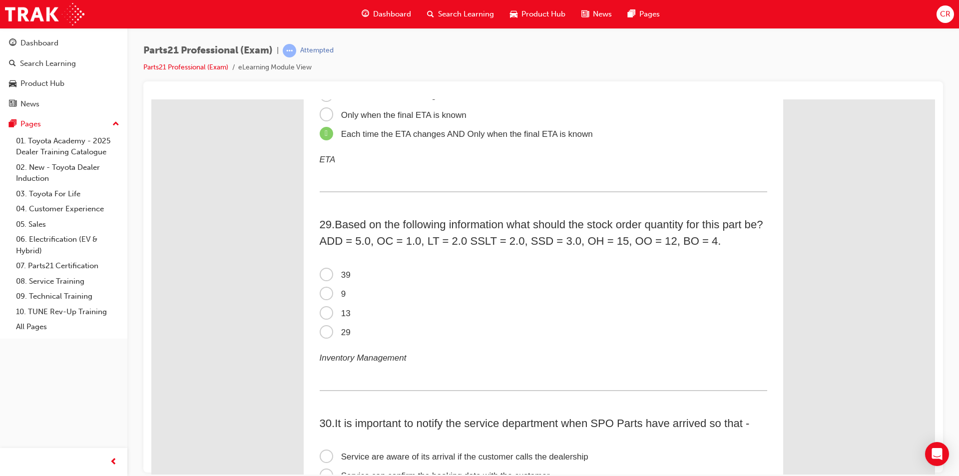
scroll to position [5343, 0]
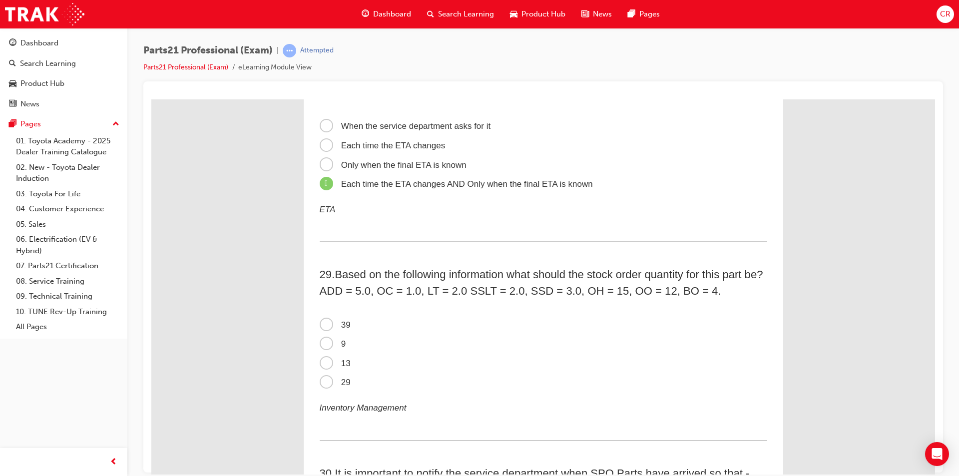
click at [393, 143] on span "Each time the ETA changes" at bounding box center [383, 144] width 126 height 9
click at [151, 99] on input "Each time the ETA changes" at bounding box center [151, 99] width 0 height 0
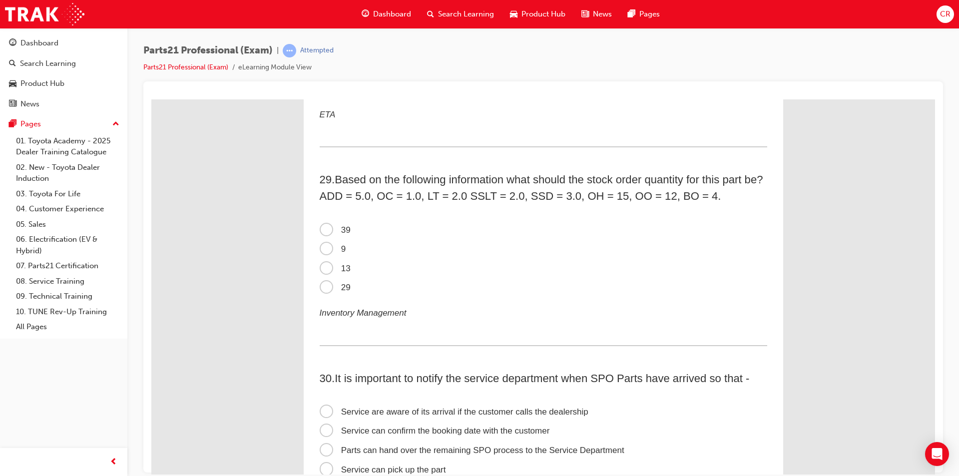
scroll to position [5442, 0]
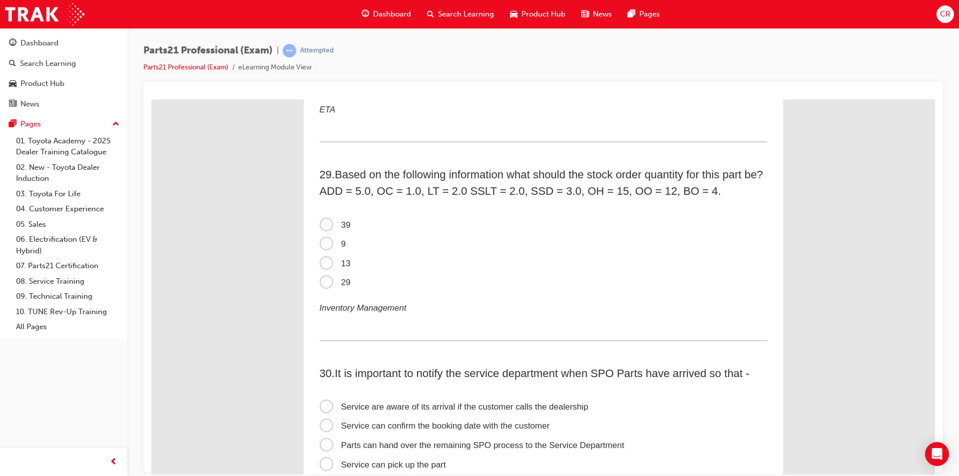
click at [326, 245] on span "9" at bounding box center [333, 243] width 26 height 9
click at [151, 99] on input "9" at bounding box center [151, 99] width 0 height 0
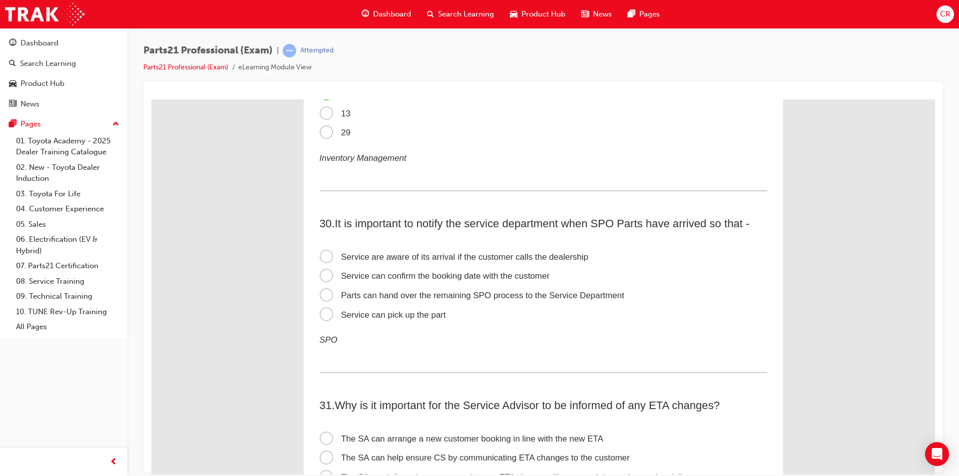
scroll to position [5642, 0]
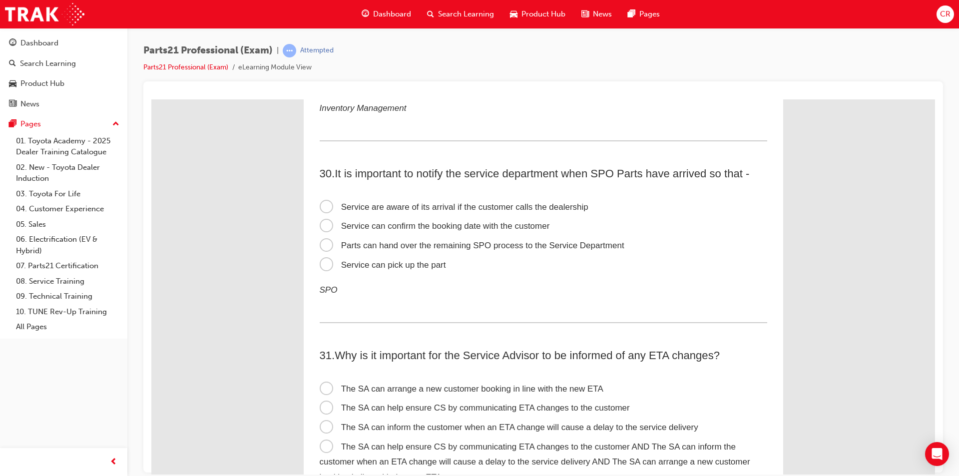
click at [467, 225] on span "Service can confirm the booking date with the customer" at bounding box center [435, 225] width 230 height 9
click at [151, 99] on input "Service can confirm the booking date with the customer" at bounding box center [151, 99] width 0 height 0
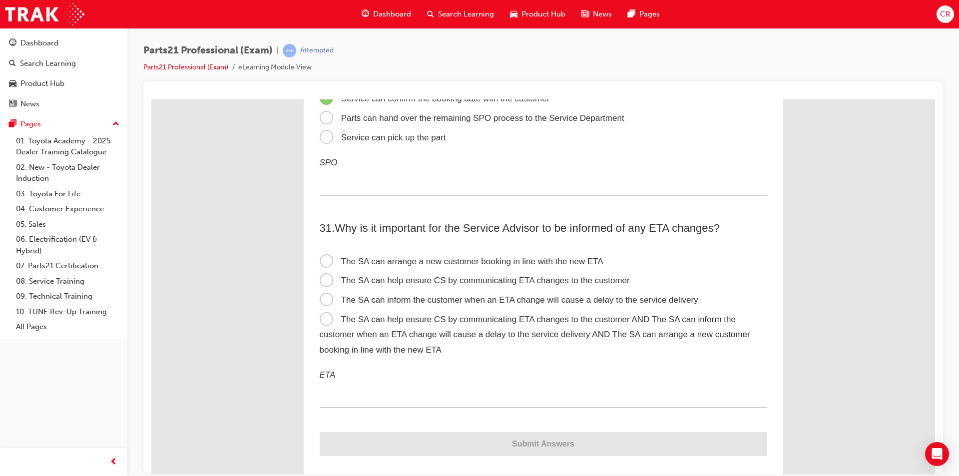
scroll to position [5783, 0]
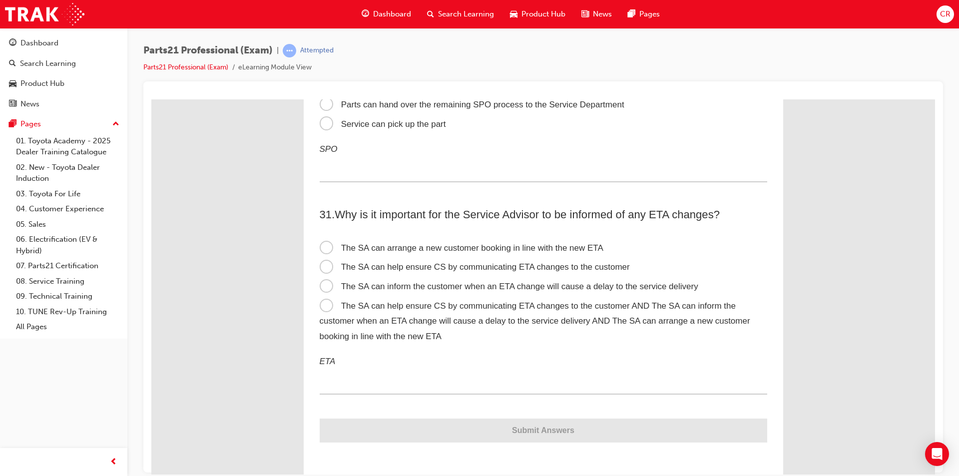
click at [462, 308] on span "The SA can help ensure CS by communicating ETA changes to the customer AND The …" at bounding box center [535, 321] width 430 height 40
click at [151, 99] on input "The SA can help ensure CS by communicating ETA changes to the customer AND The …" at bounding box center [151, 99] width 0 height 0
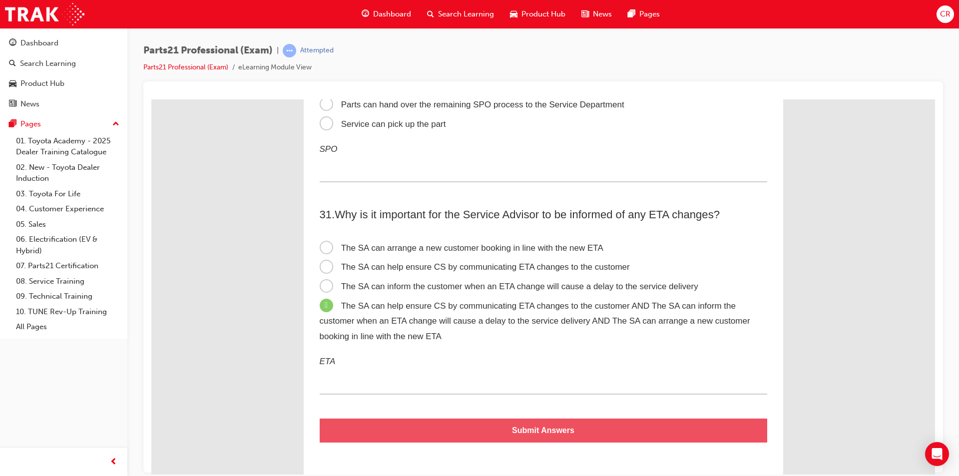
click at [530, 426] on button "Submit Answers" at bounding box center [543, 430] width 447 height 24
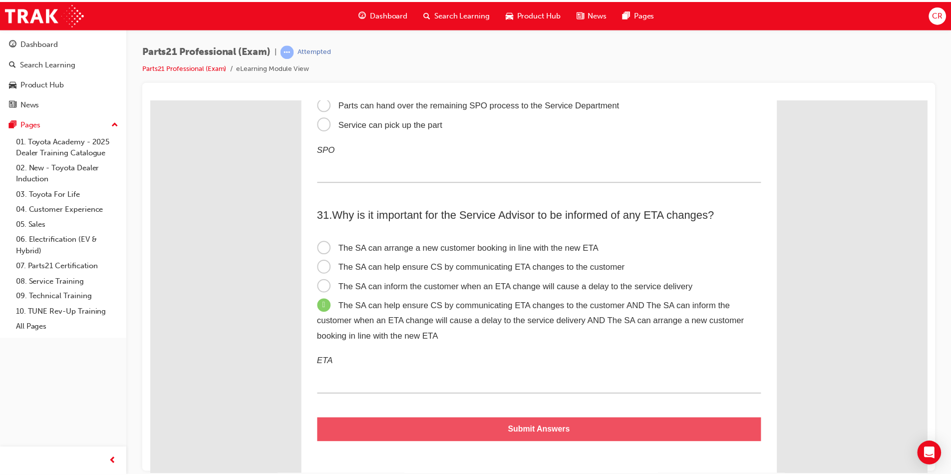
scroll to position [0, 0]
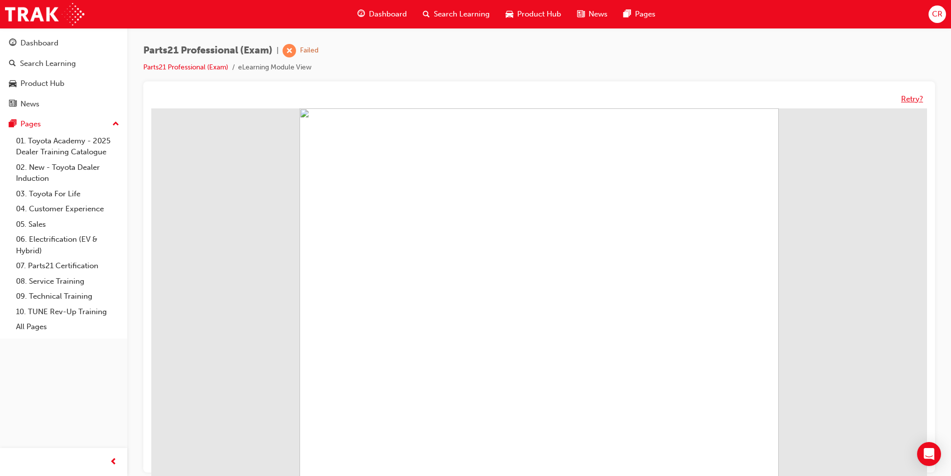
click at [917, 94] on button "Retry?" at bounding box center [912, 98] width 22 height 11
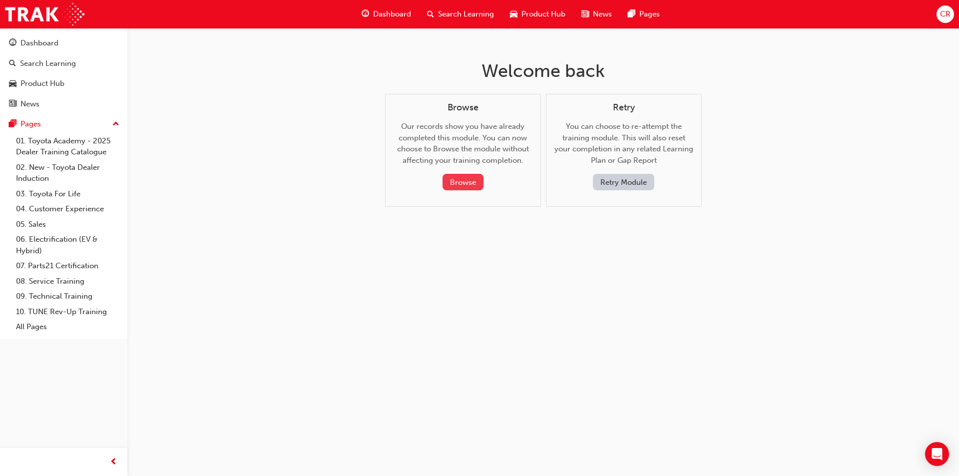
click at [473, 178] on button "Browse" at bounding box center [462, 182] width 41 height 16
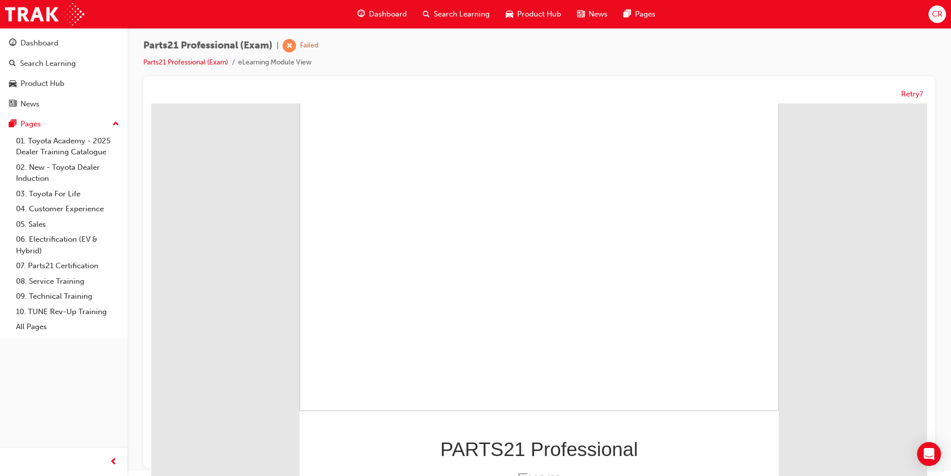
scroll to position [7, 0]
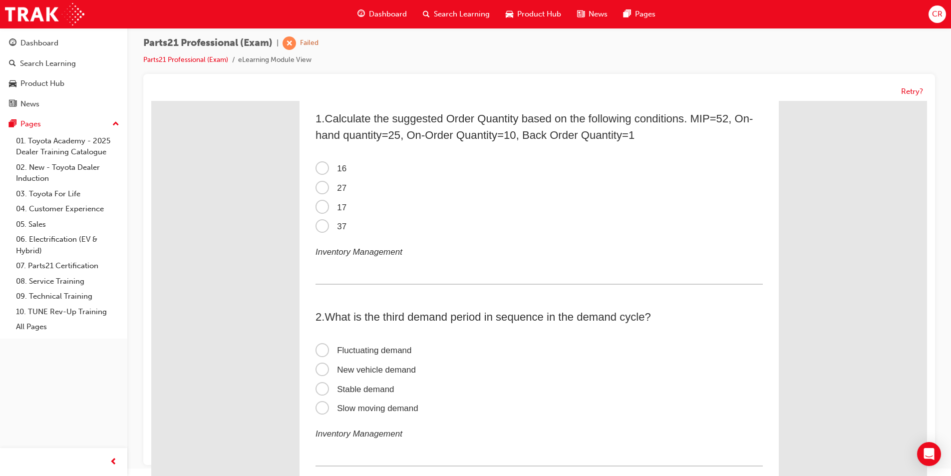
scroll to position [0, 0]
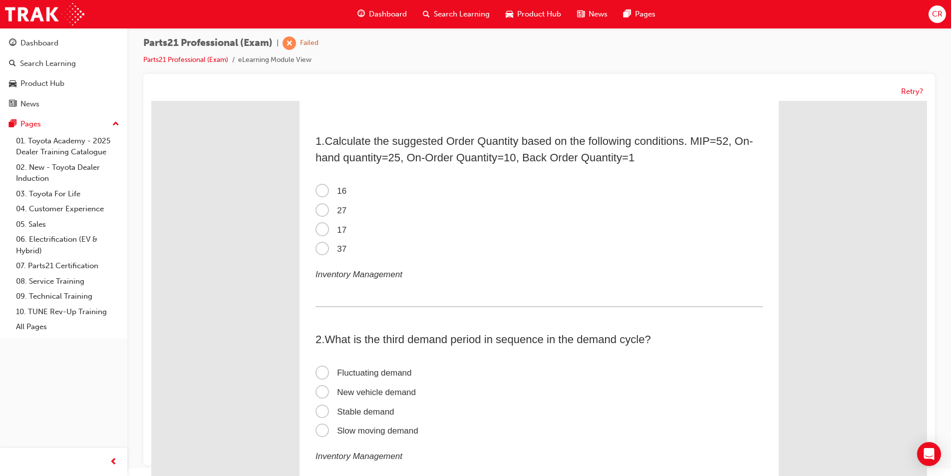
click at [324, 190] on span "16" at bounding box center [331, 190] width 31 height 9
click at [151, 101] on input "16" at bounding box center [151, 101] width 0 height 0
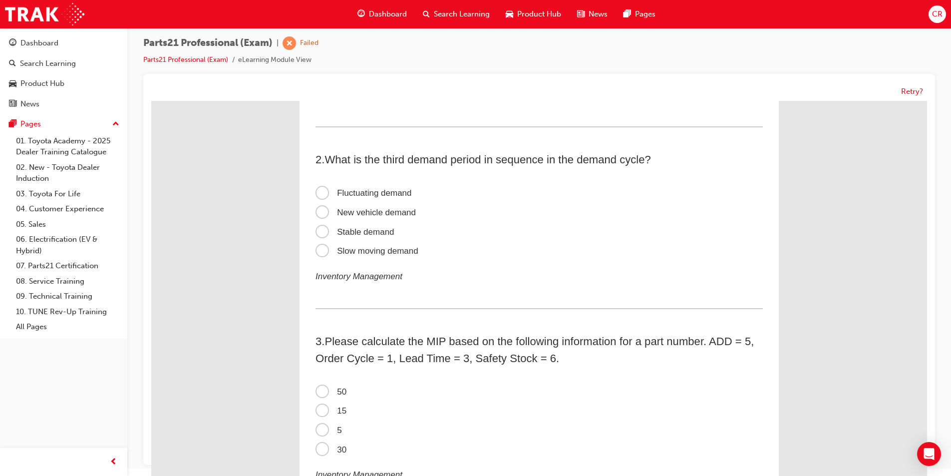
scroll to position [200, 0]
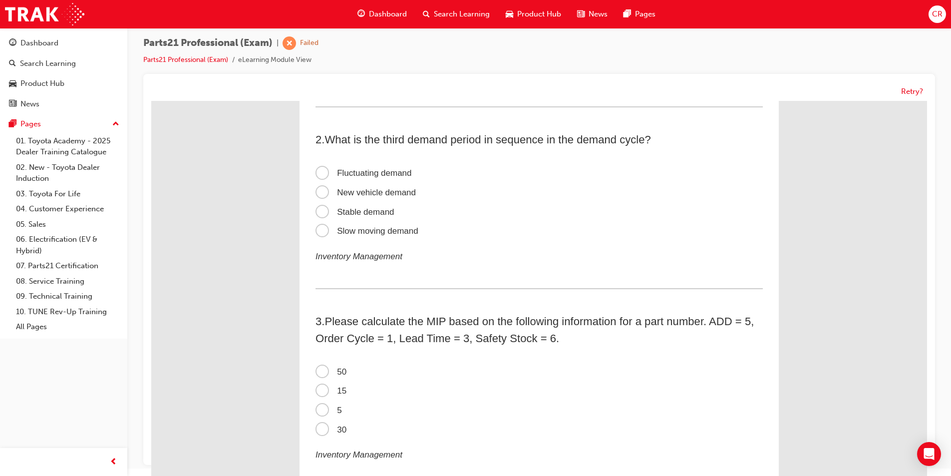
click at [319, 207] on span "Stable demand" at bounding box center [355, 211] width 79 height 9
click at [151, 101] on input "Stable demand" at bounding box center [151, 101] width 0 height 0
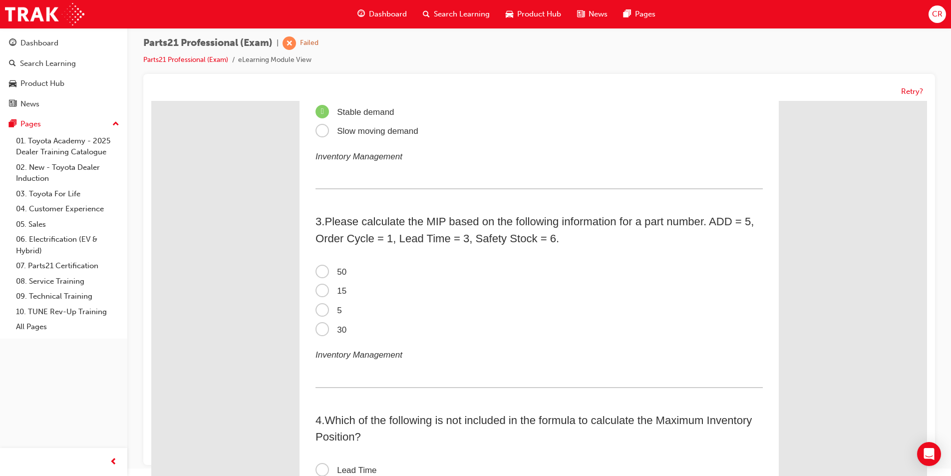
scroll to position [350, 0]
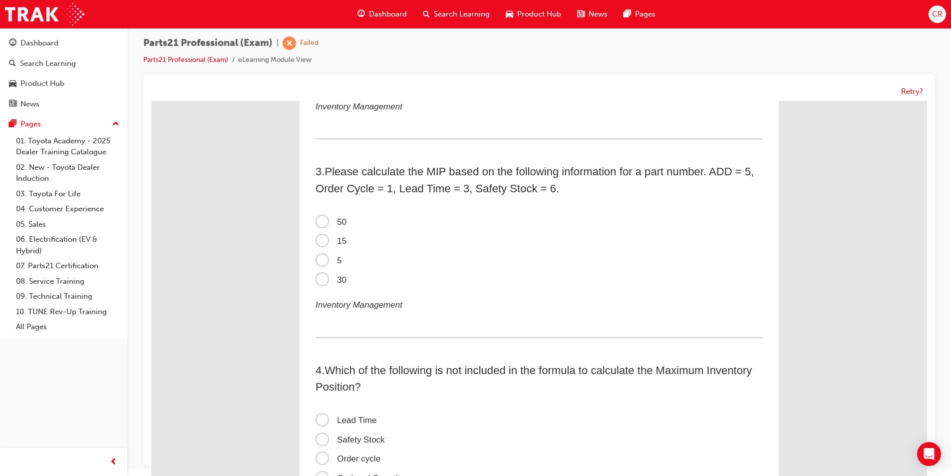
click at [318, 222] on span "50" at bounding box center [331, 221] width 31 height 9
click at [151, 101] on input "50" at bounding box center [151, 101] width 0 height 0
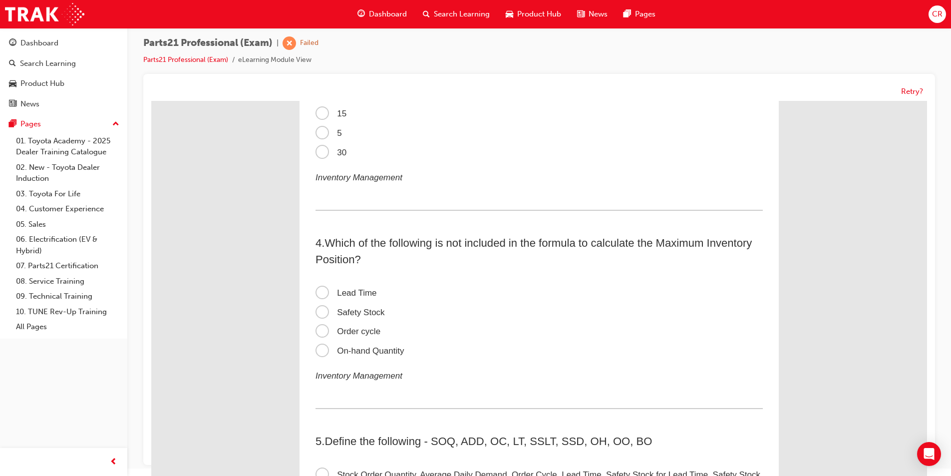
scroll to position [499, 0]
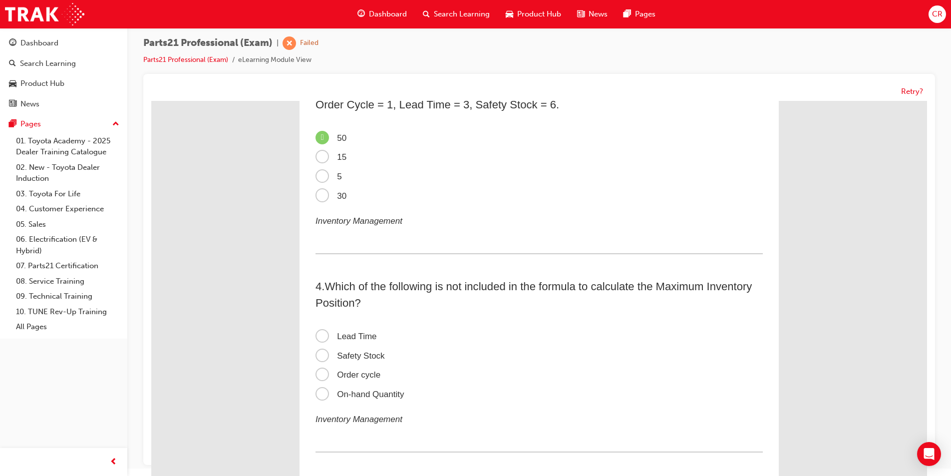
scroll to position [399, 0]
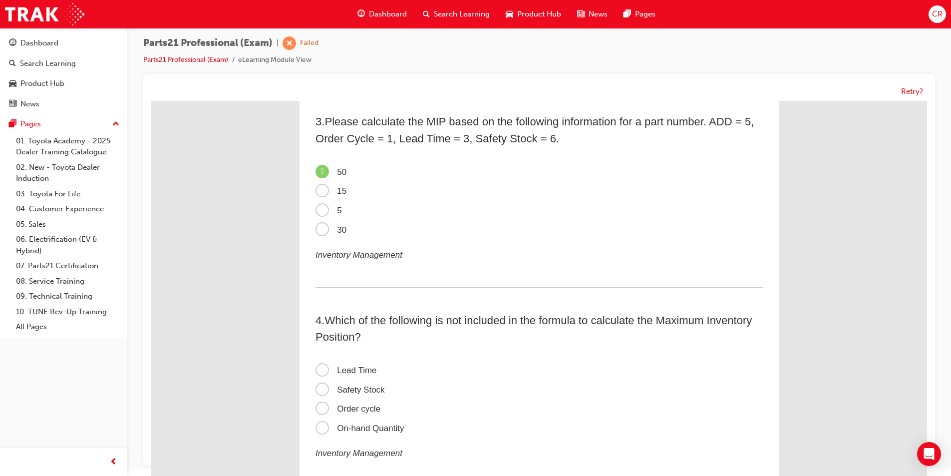
click at [382, 428] on span "On-hand Quantity" at bounding box center [360, 427] width 88 height 9
click at [151, 101] on input "On-hand Quantity" at bounding box center [151, 101] width 0 height 0
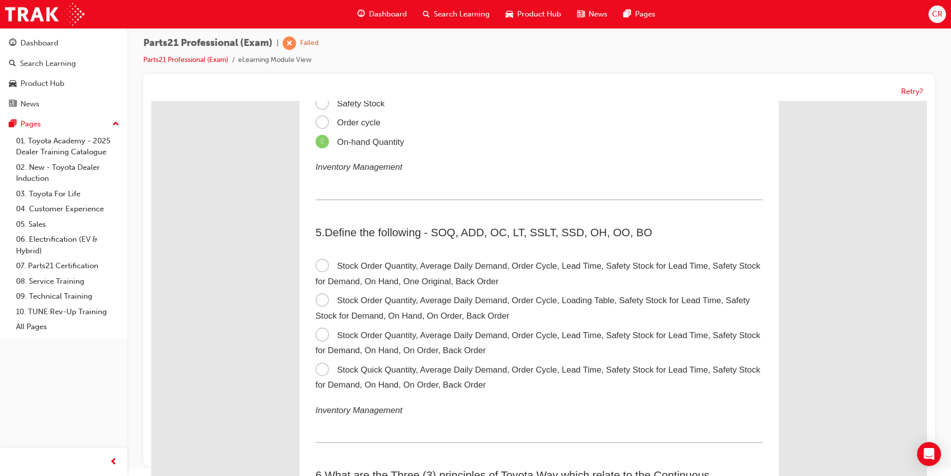
scroll to position [699, 0]
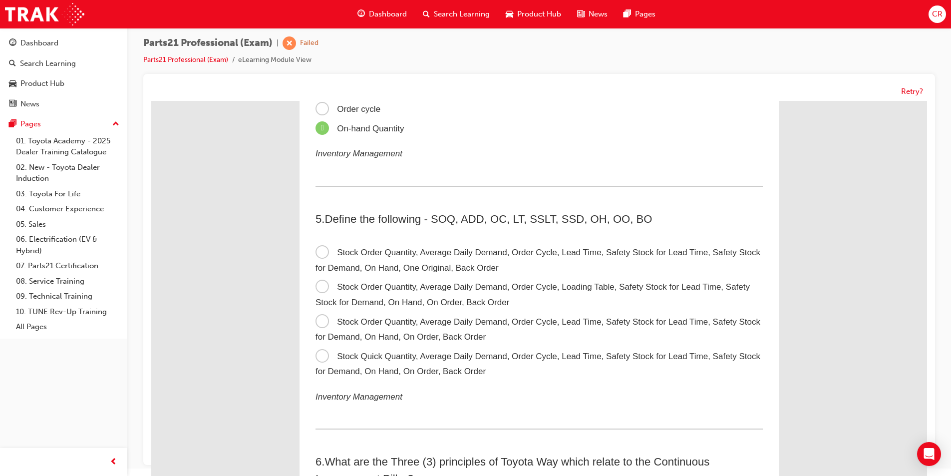
click at [647, 327] on label "Stock Order Quantity, Average Daily Demand, Order Cycle, Lead Time, Safety Stoc…" at bounding box center [539, 330] width 447 height 34
click at [151, 101] on input "Stock Order Quantity, Average Daily Demand, Order Cycle, Lead Time, Safety Stoc…" at bounding box center [151, 101] width 0 height 0
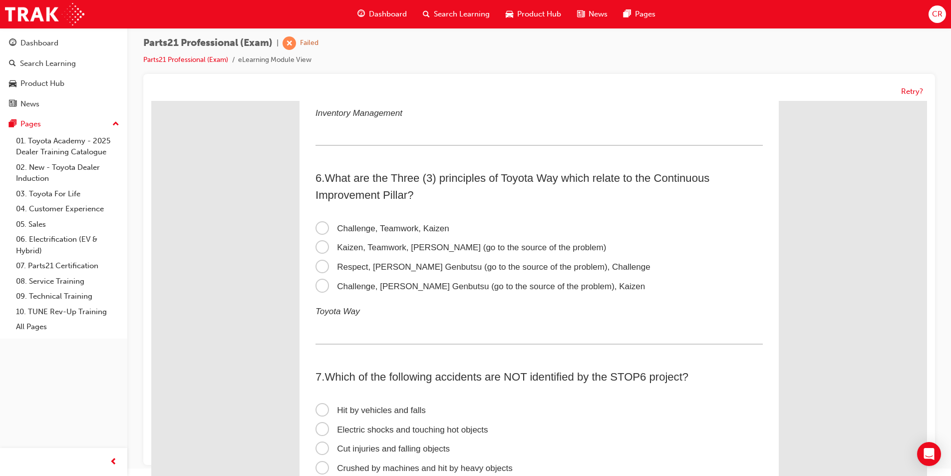
scroll to position [999, 0]
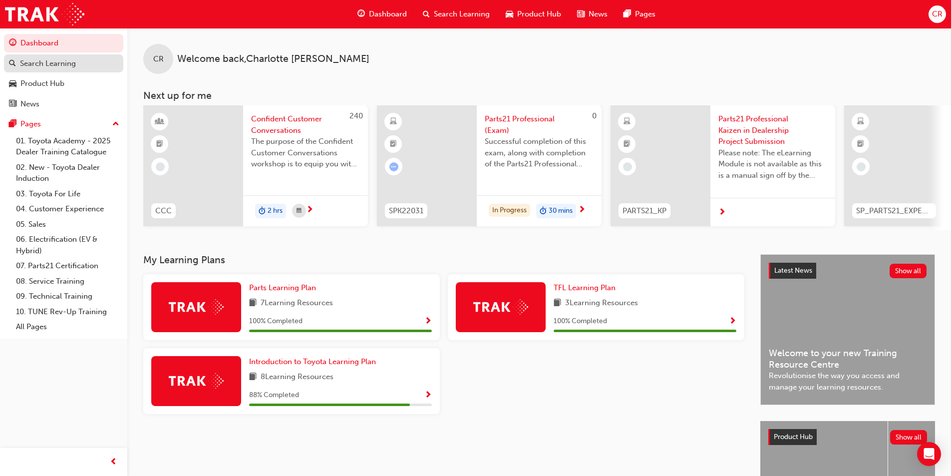
click at [50, 63] on div "Search Learning" at bounding box center [48, 63] width 56 height 11
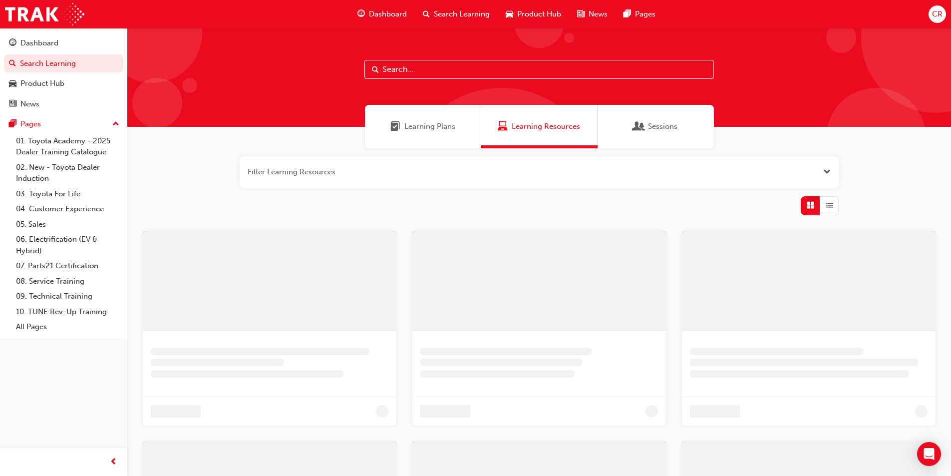
click at [423, 176] on button "button" at bounding box center [539, 172] width 599 height 32
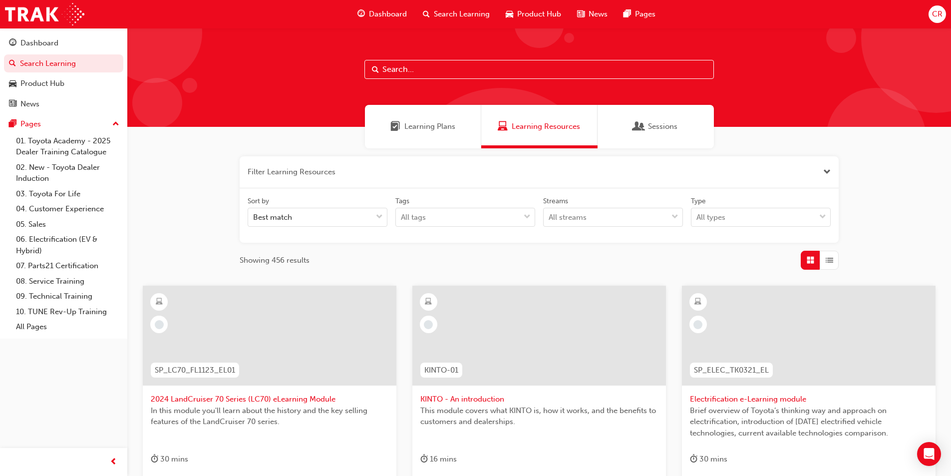
click at [323, 170] on button "button" at bounding box center [539, 172] width 599 height 32
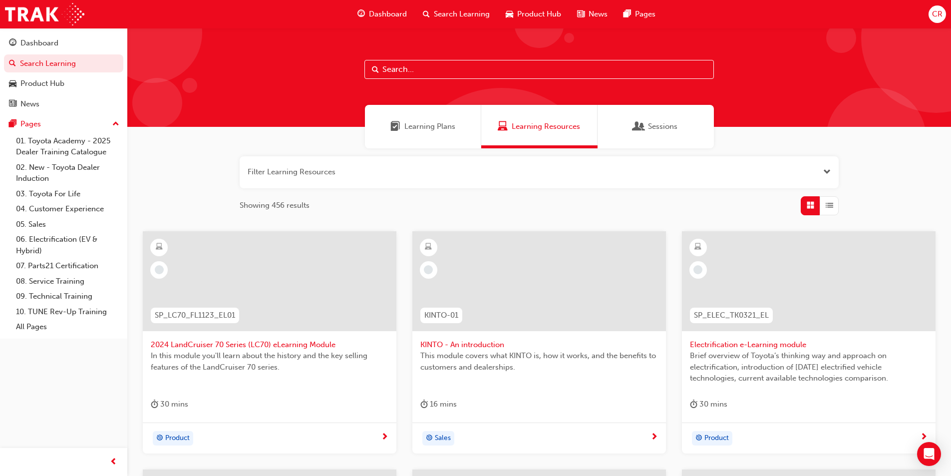
click at [473, 70] on input "text" at bounding box center [539, 69] width 350 height 19
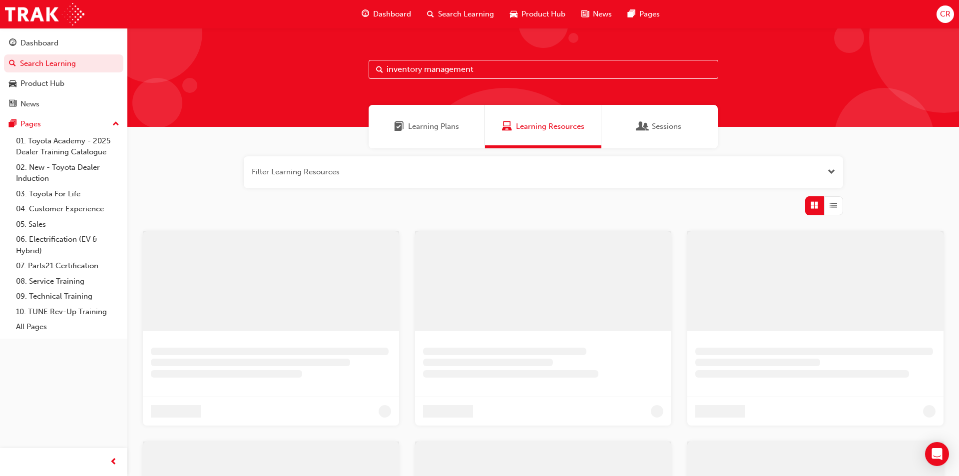
type input "inventory management"
click at [53, 46] on div "Dashboard" at bounding box center [39, 42] width 38 height 11
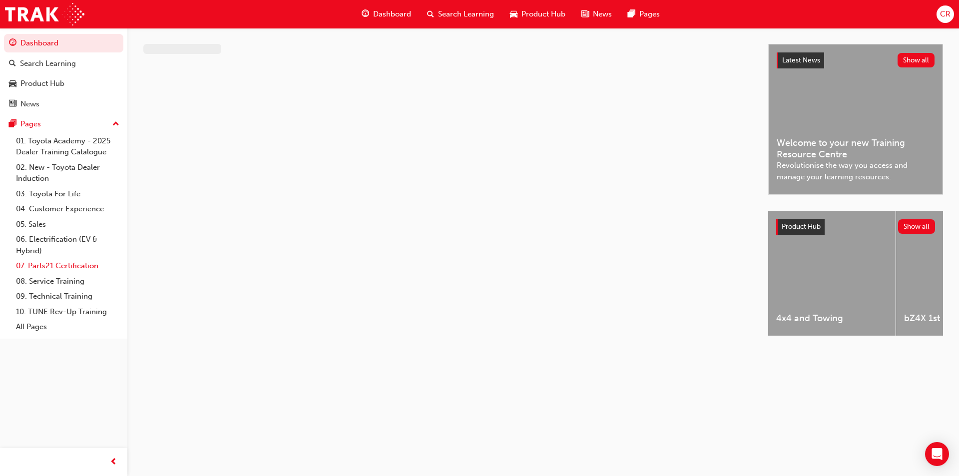
click at [72, 264] on link "07. Parts21 Certification" at bounding box center [67, 265] width 111 height 15
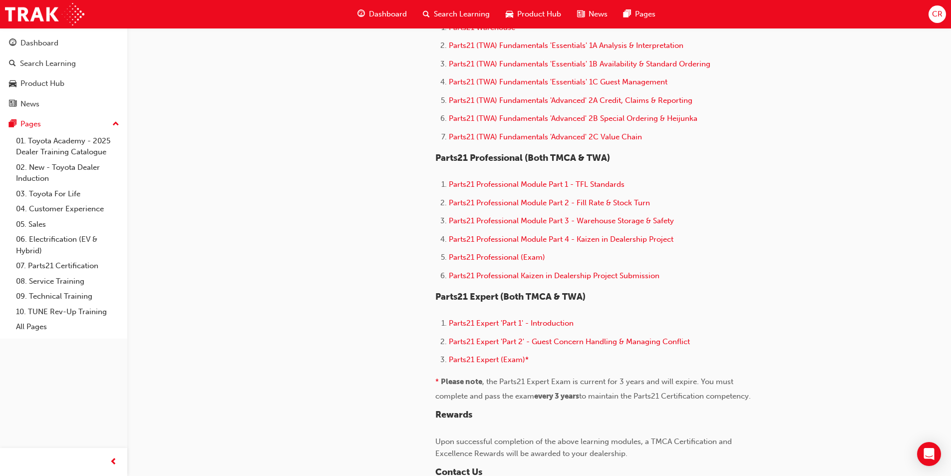
scroll to position [549, 0]
click at [613, 201] on span "Parts21 Professional Module Part 2 - Fill Rate & Stock Turn" at bounding box center [549, 202] width 201 height 9
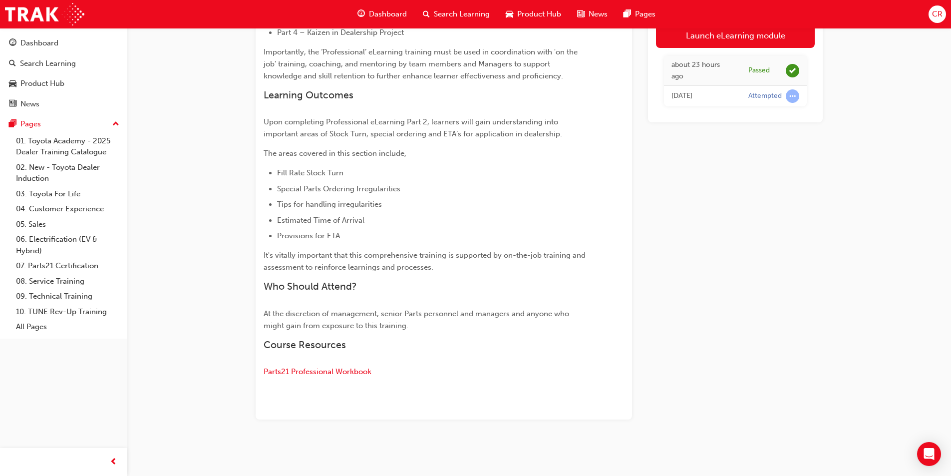
scroll to position [369, 0]
click at [347, 373] on span "Parts21 Professional Workbook" at bounding box center [318, 370] width 108 height 9
